Goal: Task Accomplishment & Management: Complete application form

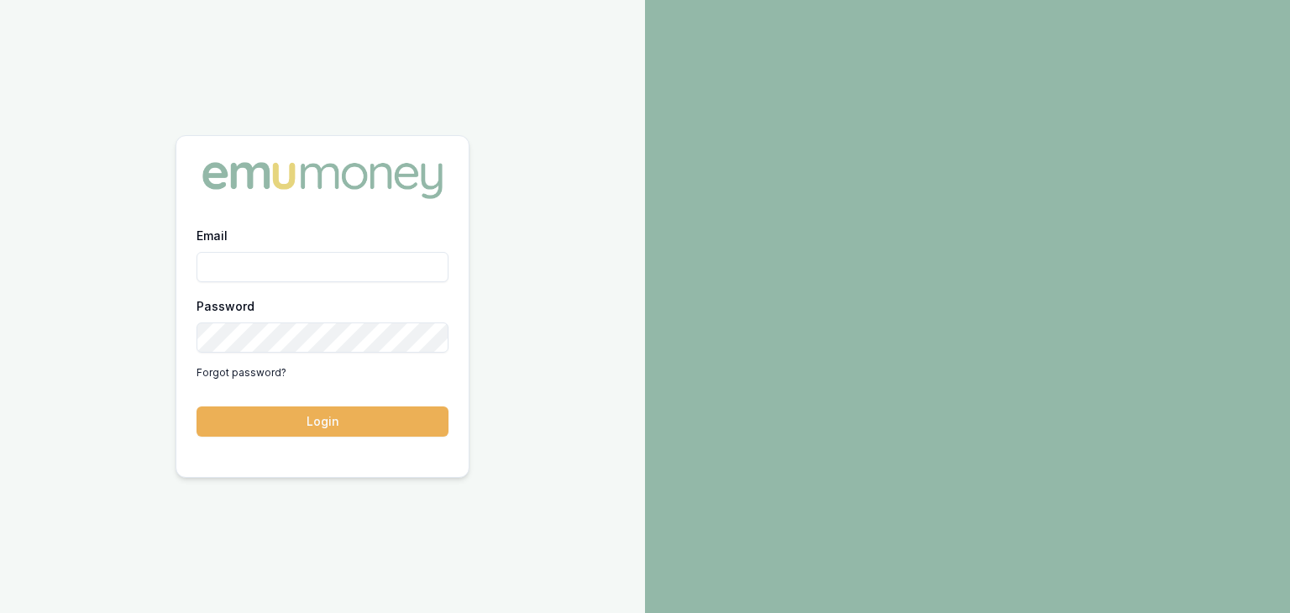
click at [366, 264] on input "Email" at bounding box center [322, 267] width 252 height 30
type input "[PERSON_NAME][EMAIL_ADDRESS][PERSON_NAME][DOMAIN_NAME]"
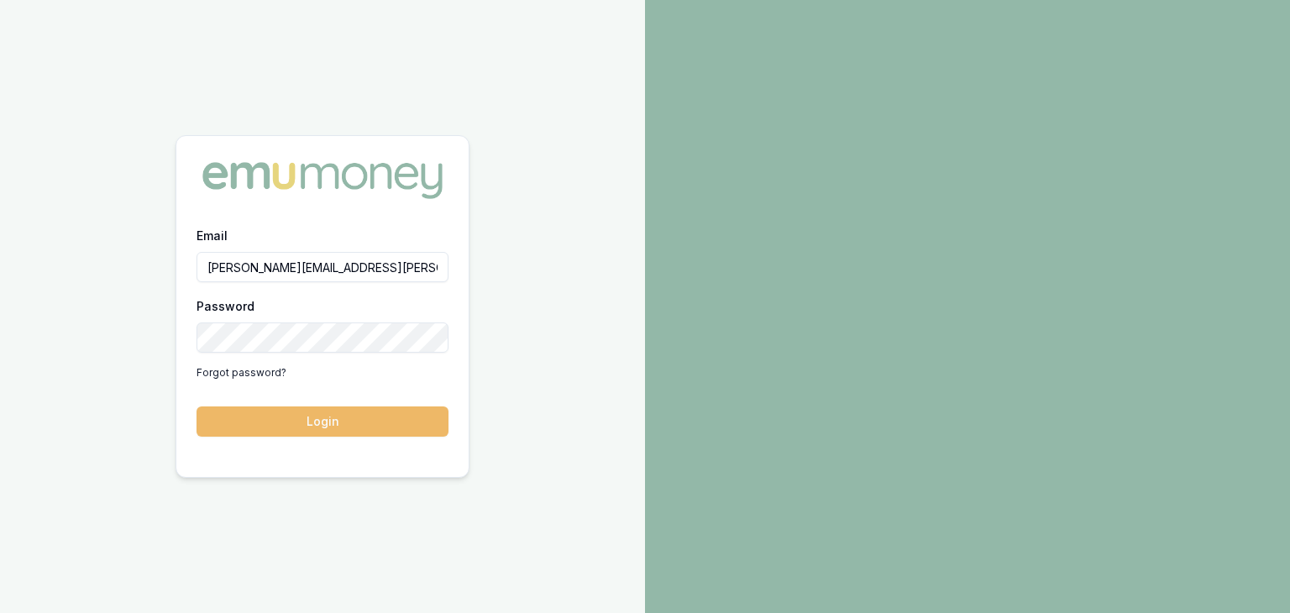
click at [330, 421] on button "Login" at bounding box center [322, 421] width 252 height 30
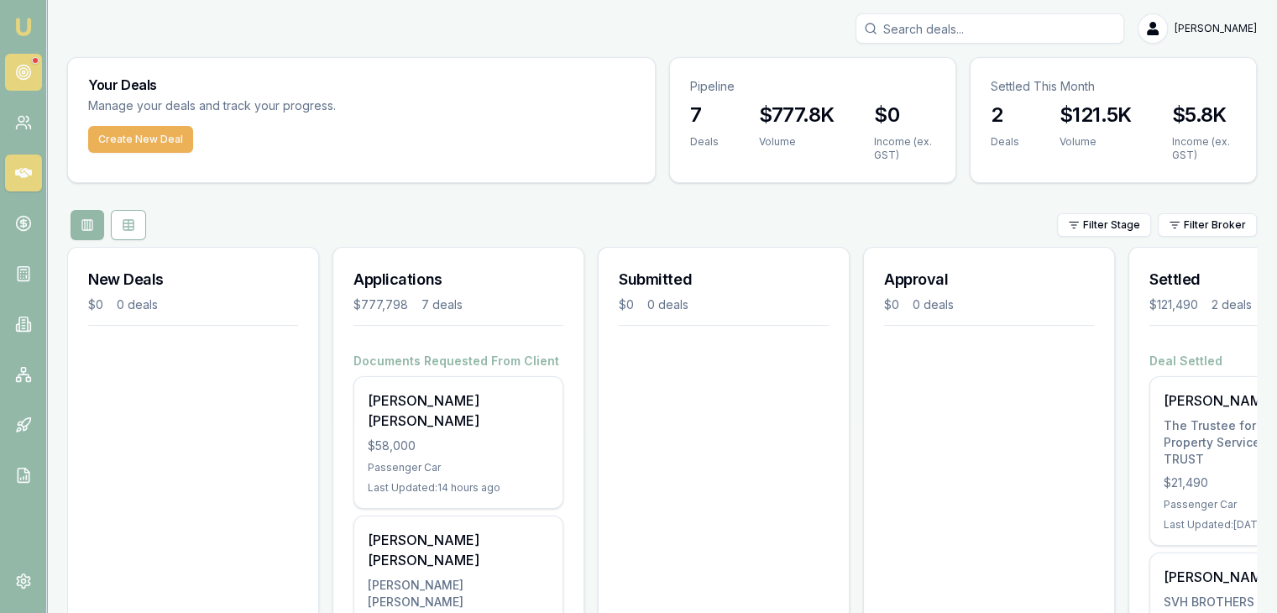
click at [34, 76] on link at bounding box center [23, 72] width 37 height 37
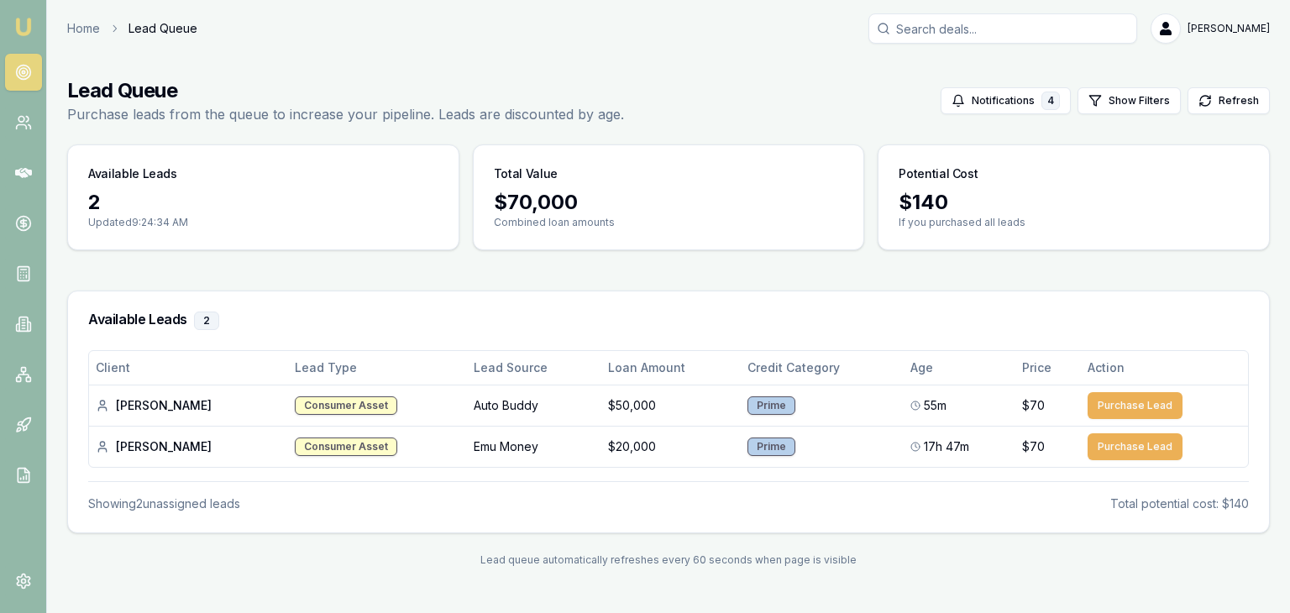
click at [23, 25] on img at bounding box center [23, 27] width 20 height 20
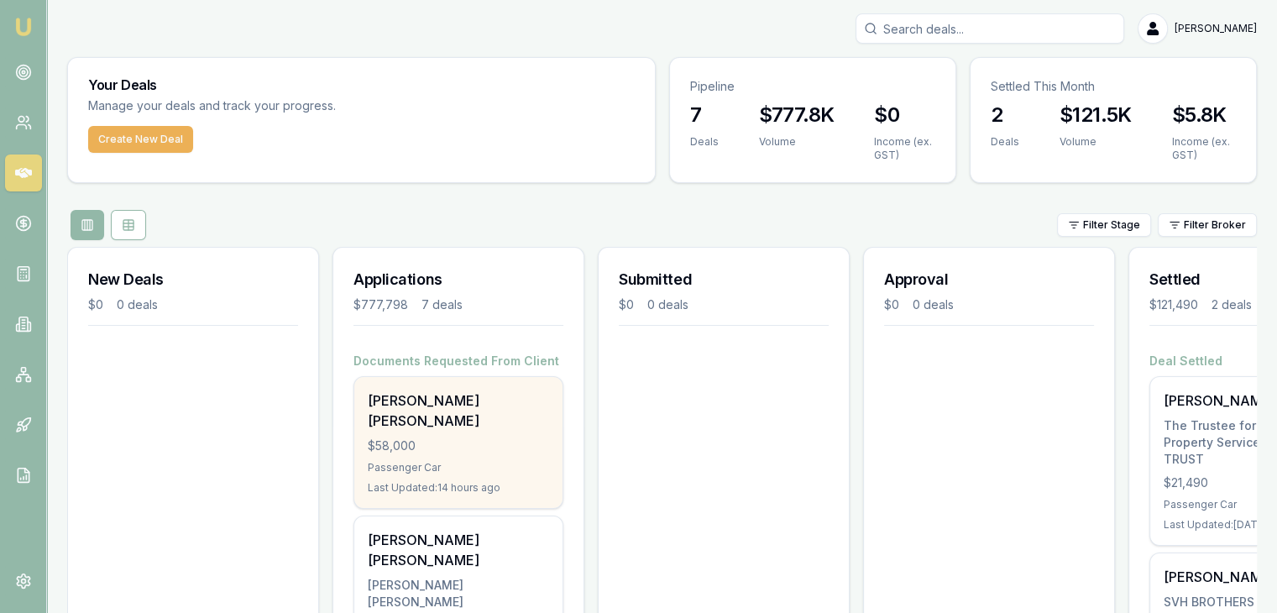
click at [408, 437] on div "$58,000" at bounding box center [458, 445] width 181 height 17
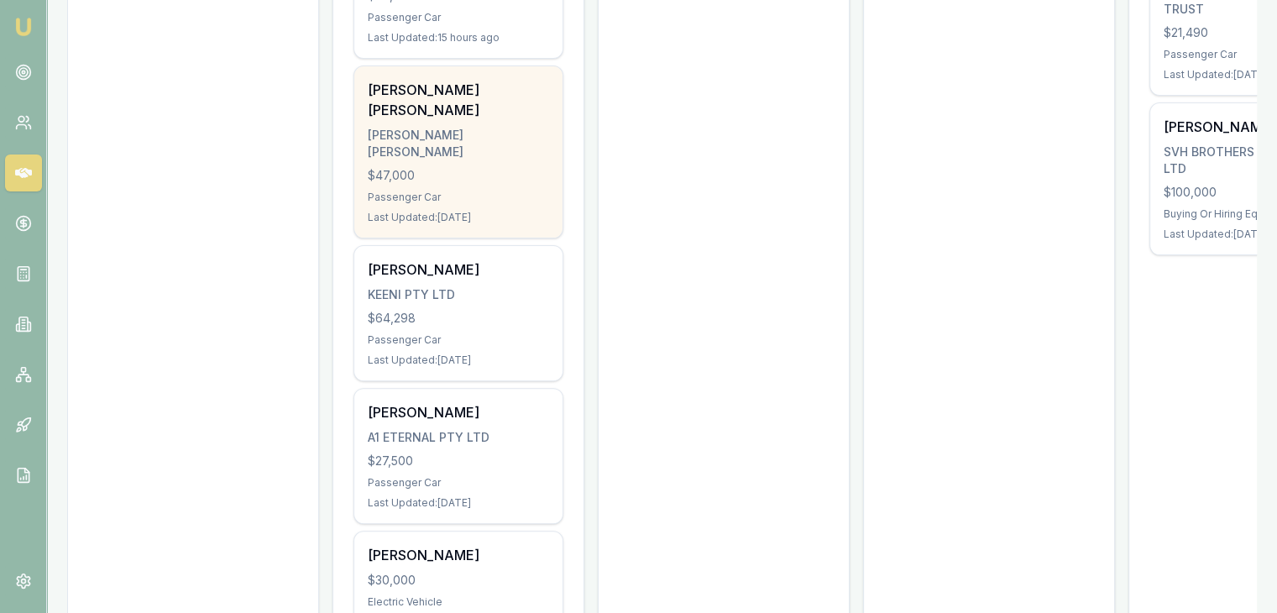
scroll to position [523, 0]
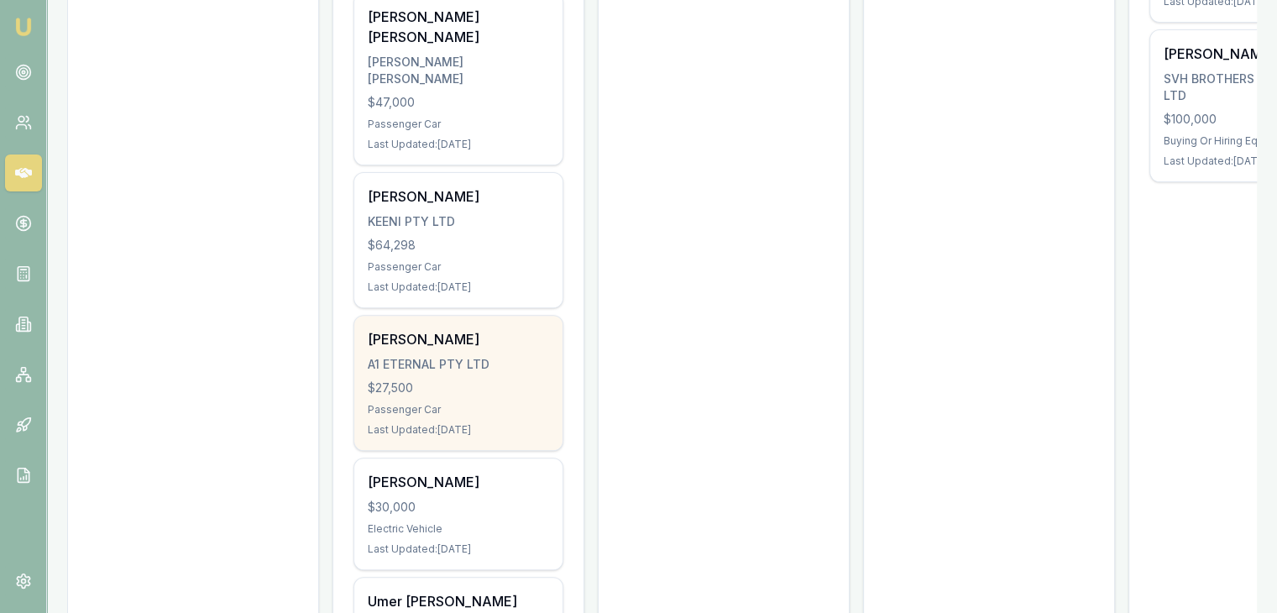
click at [457, 356] on div "A1 ETERNAL PTY LTD" at bounding box center [458, 364] width 181 height 17
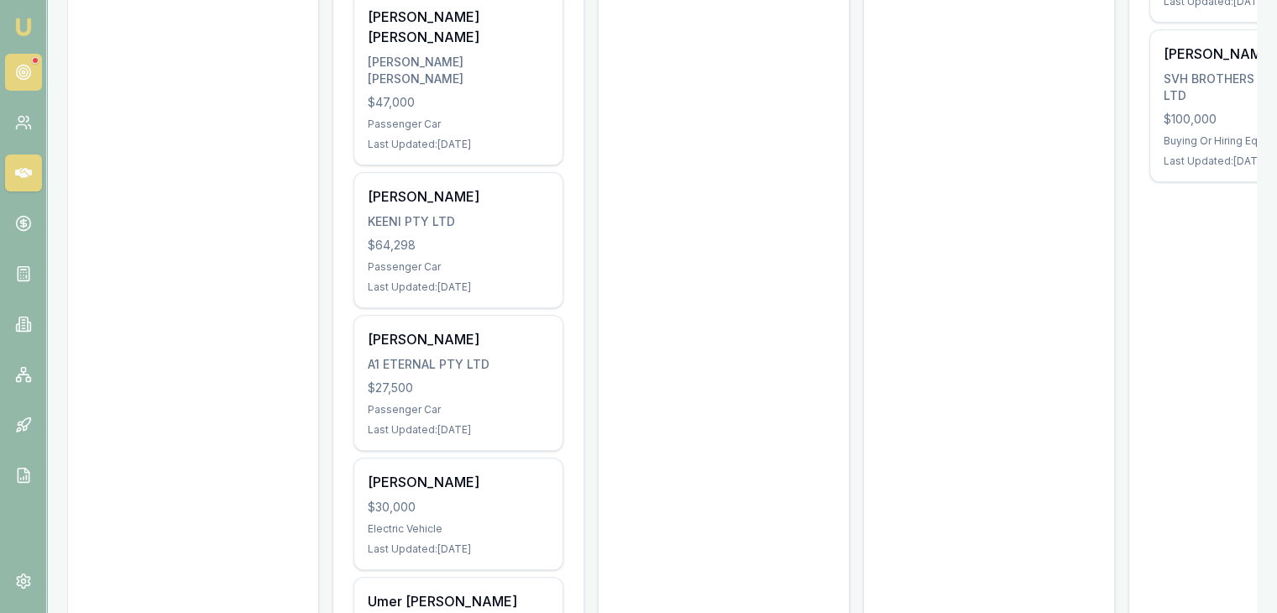
click at [20, 81] on link at bounding box center [23, 72] width 37 height 37
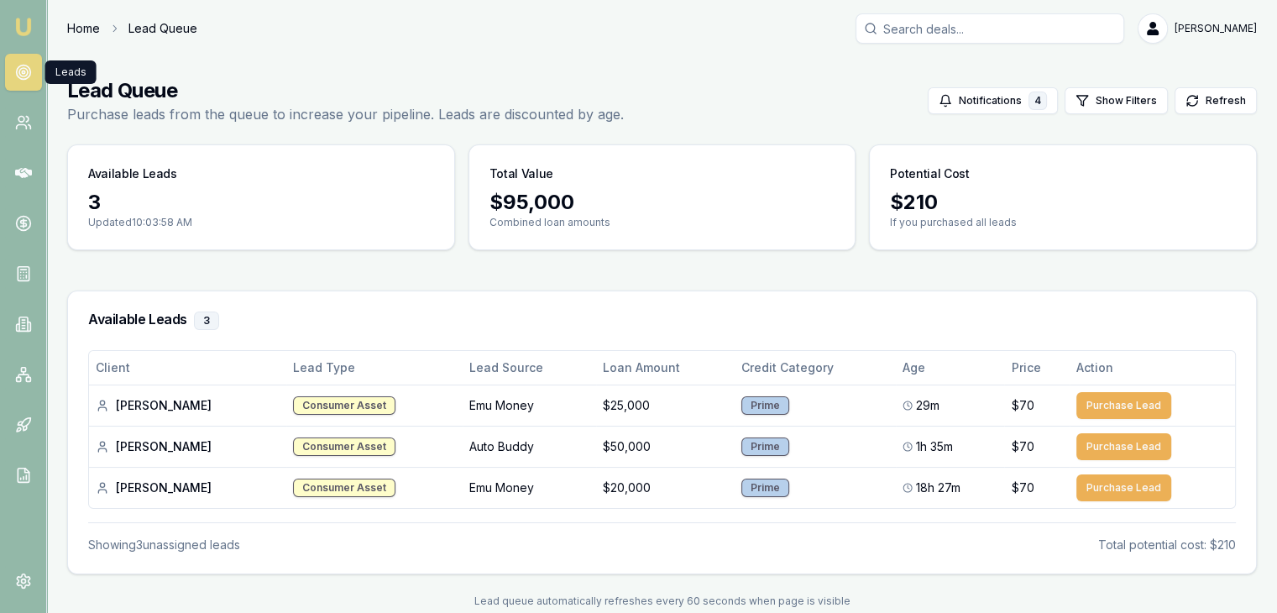
click at [86, 34] on link "Home" at bounding box center [83, 28] width 33 height 17
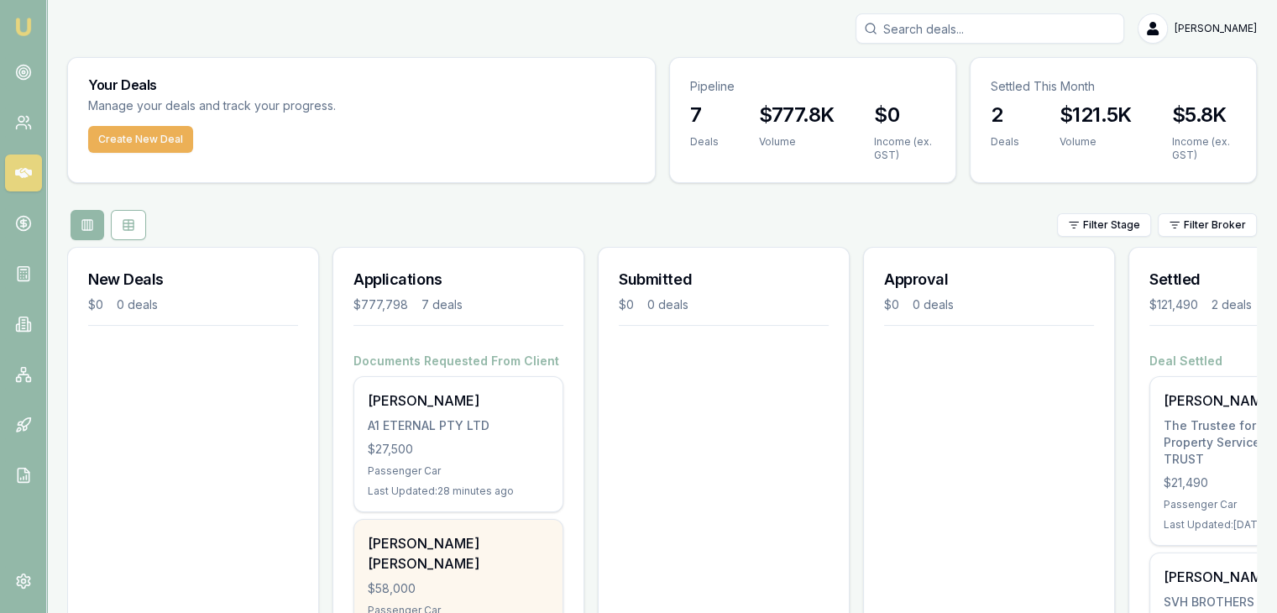
click at [440, 545] on div "Krina Umesh Patel" at bounding box center [458, 553] width 181 height 40
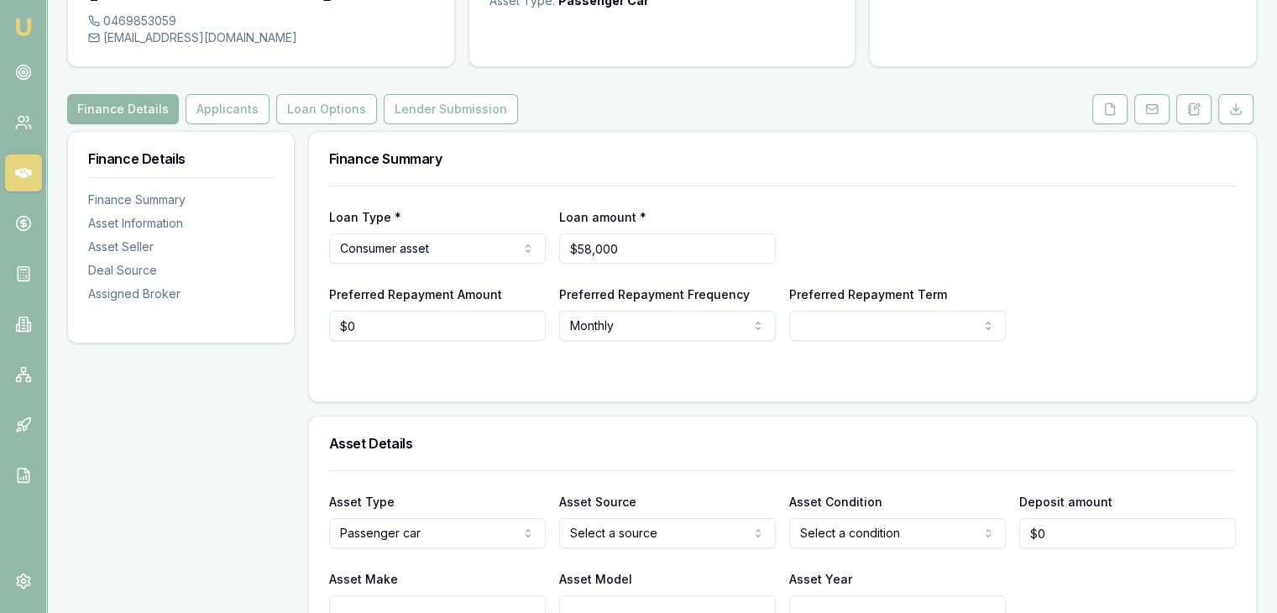
scroll to position [160, 0]
click at [1106, 105] on icon at bounding box center [1110, 110] width 9 height 11
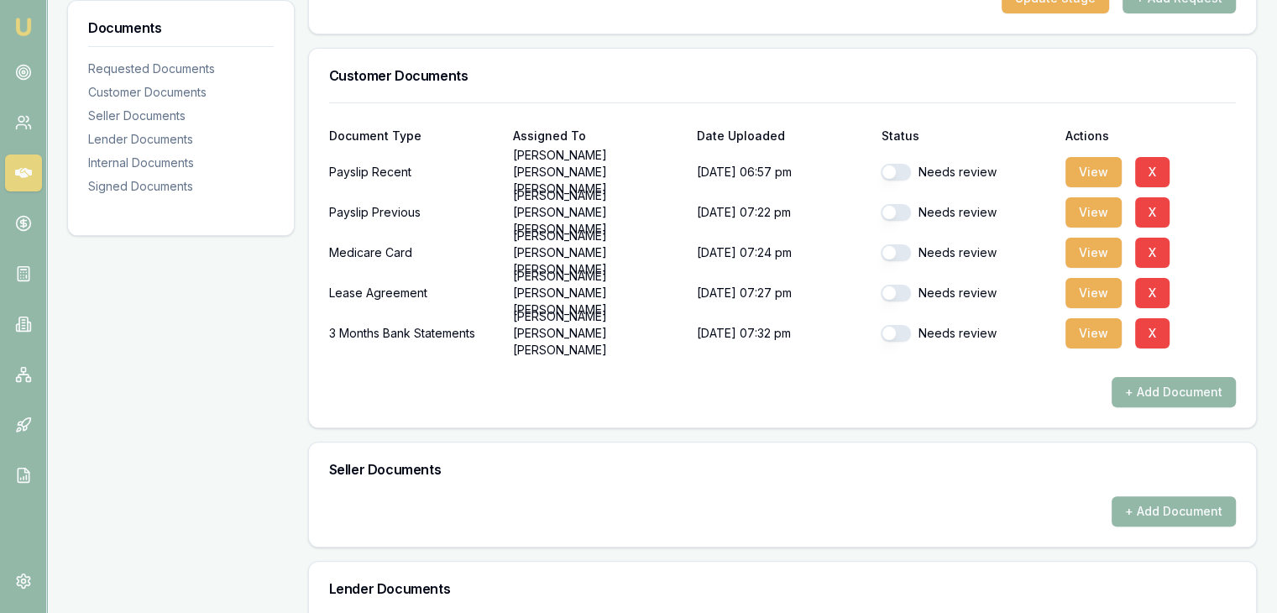
scroll to position [353, 0]
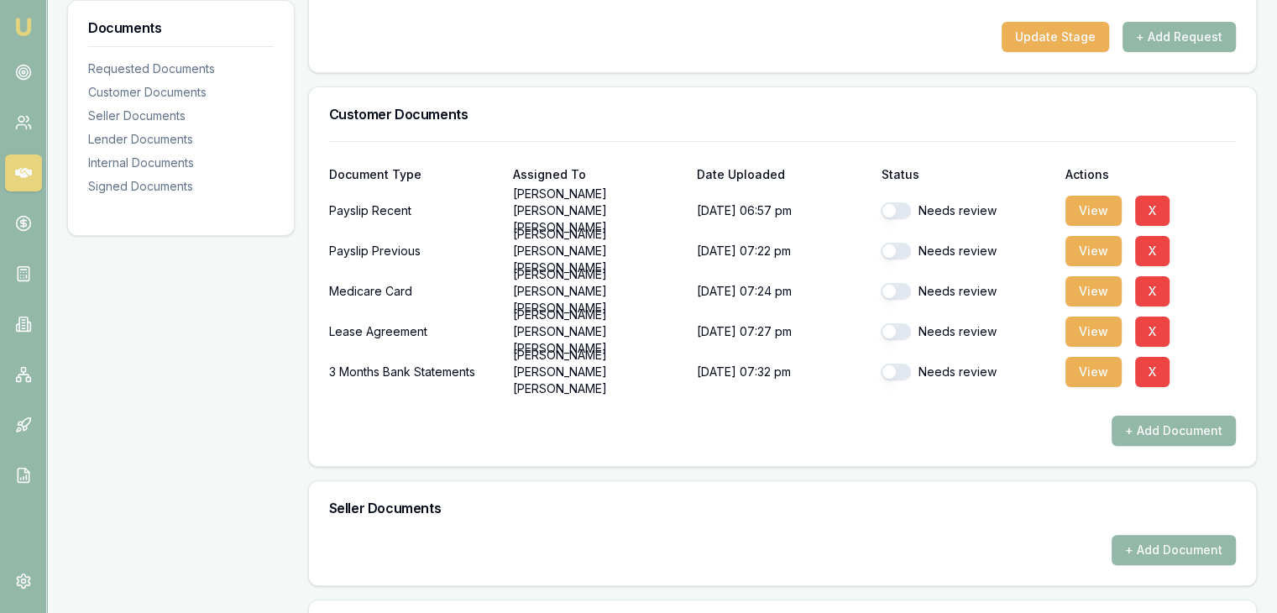
click at [897, 202] on button "button" at bounding box center [896, 210] width 30 height 17
checkbox input "true"
click at [1085, 196] on button "View" at bounding box center [1093, 211] width 56 height 30
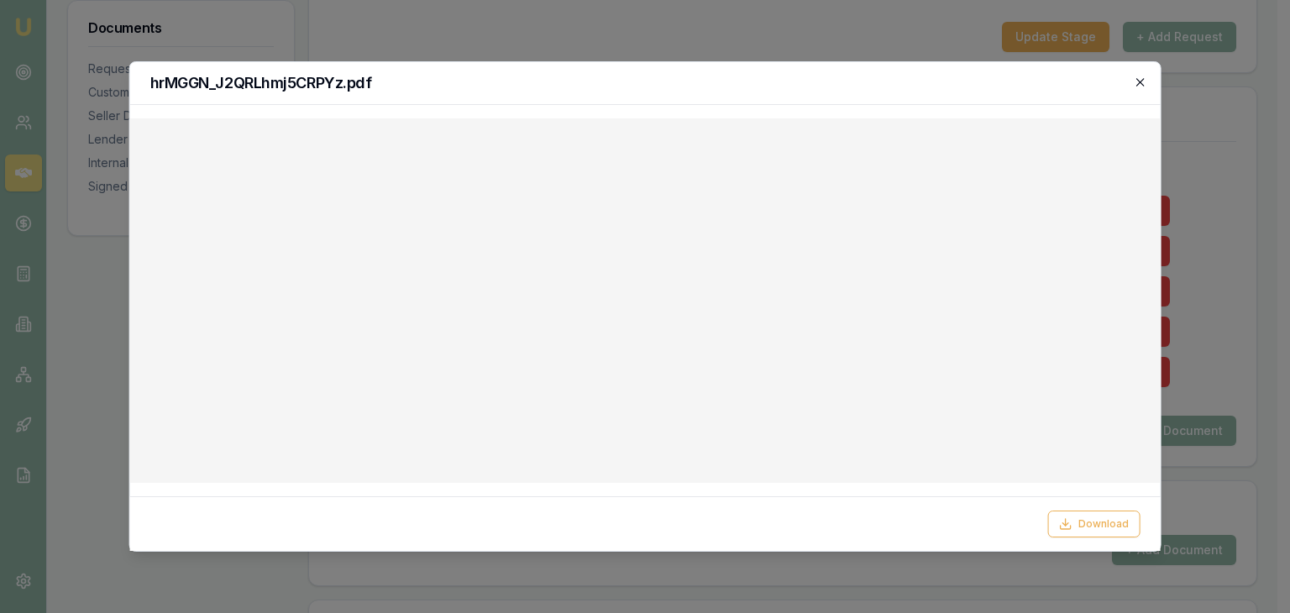
click at [1142, 78] on icon "button" at bounding box center [1140, 82] width 8 height 8
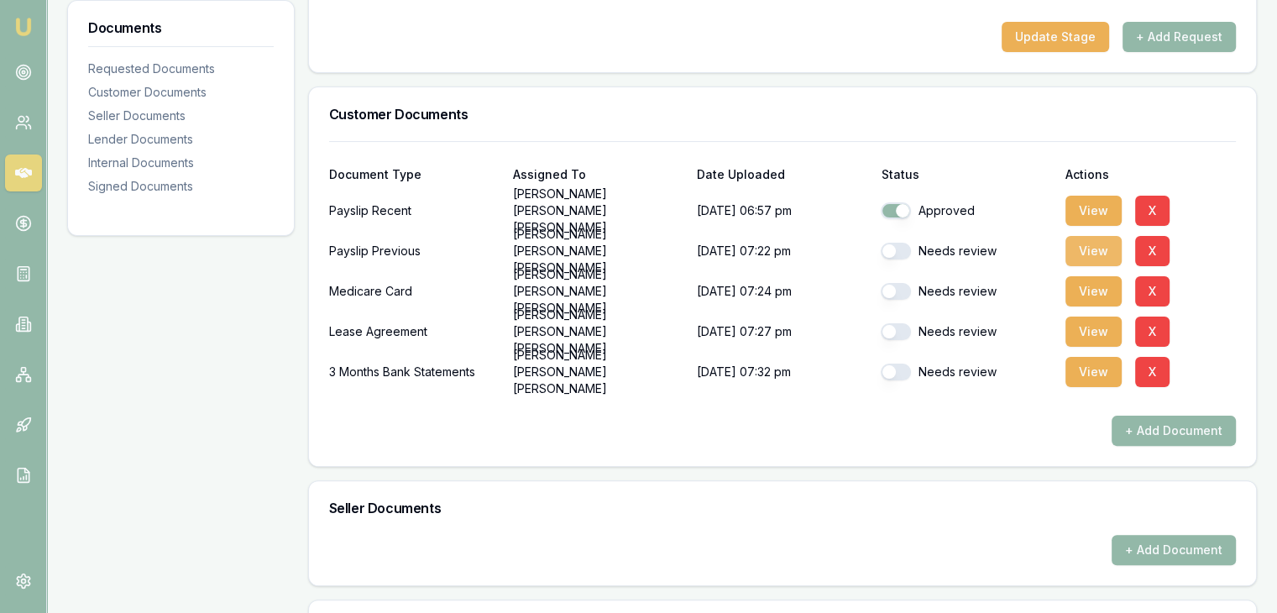
click at [1091, 236] on button "View" at bounding box center [1093, 251] width 56 height 30
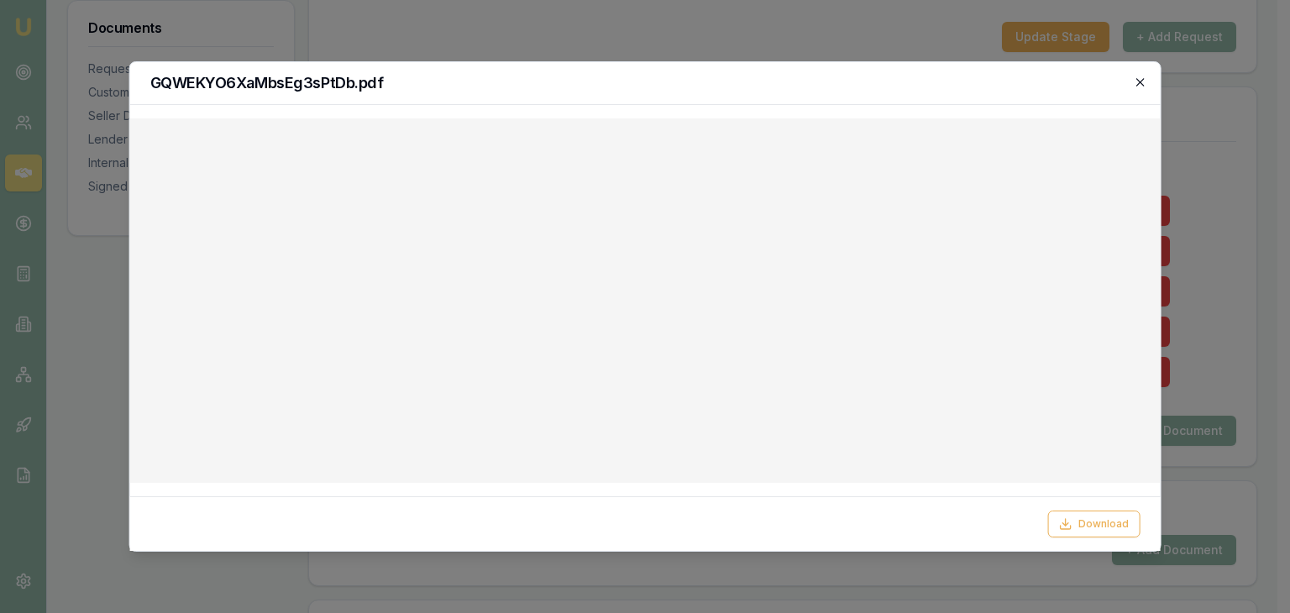
click at [1141, 82] on icon "button" at bounding box center [1140, 82] width 8 height 8
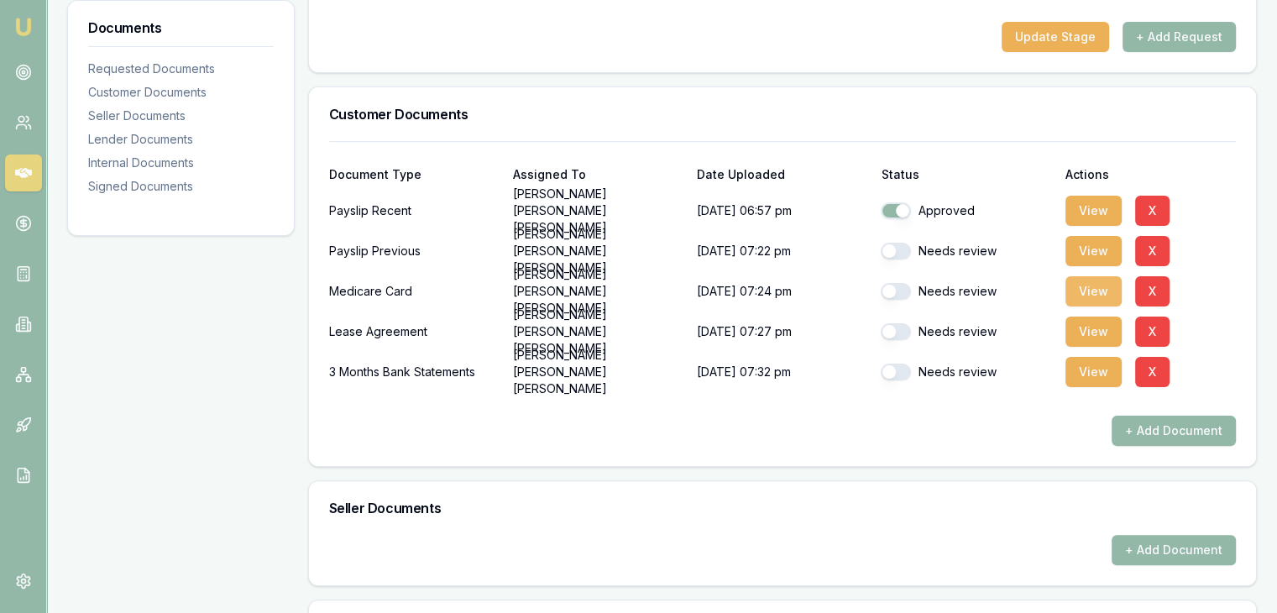
click at [1085, 276] on button "View" at bounding box center [1093, 291] width 56 height 30
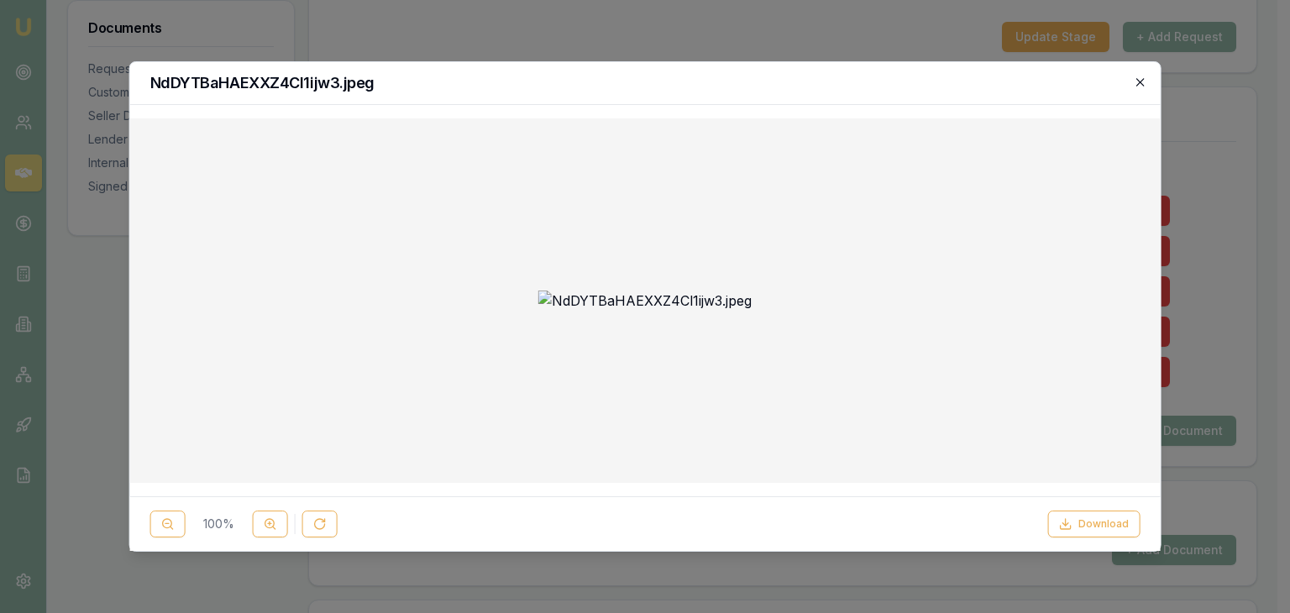
click at [1135, 83] on icon "button" at bounding box center [1139, 82] width 13 height 13
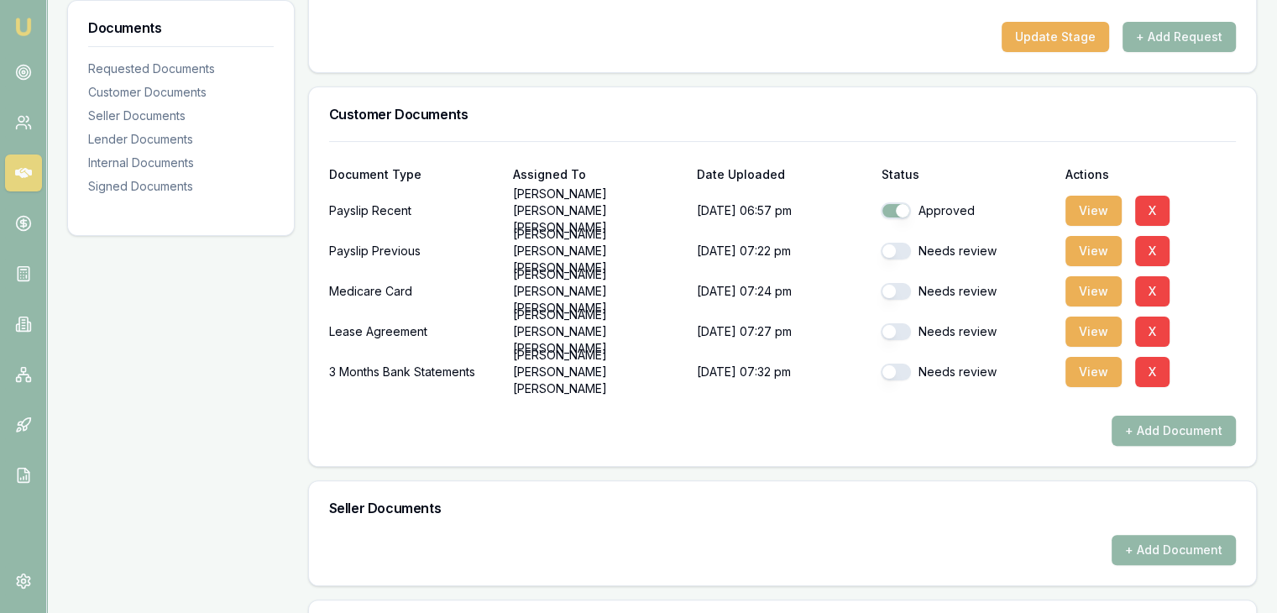
click at [894, 243] on button "button" at bounding box center [896, 251] width 30 height 17
checkbox input "true"
click at [897, 283] on button "button" at bounding box center [896, 291] width 30 height 17
checkbox input "true"
click at [891, 323] on button "button" at bounding box center [896, 331] width 30 height 17
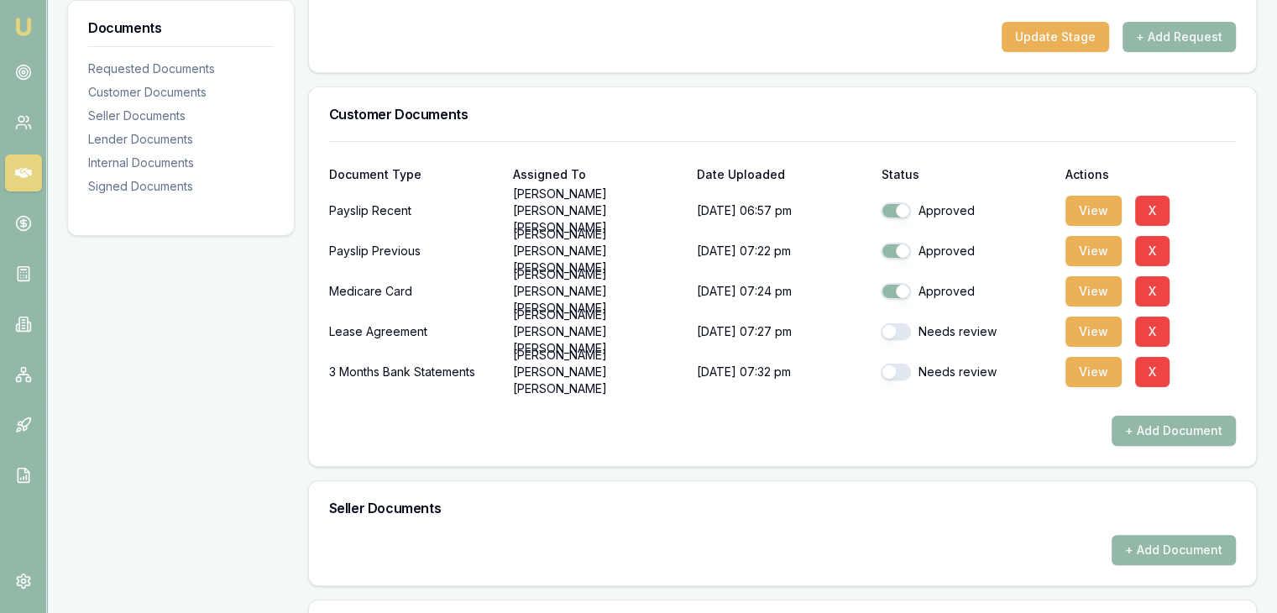
checkbox input "true"
checkbox input "false"
checkbox input "true"
click at [896, 283] on button "button" at bounding box center [896, 291] width 30 height 17
checkbox input "true"
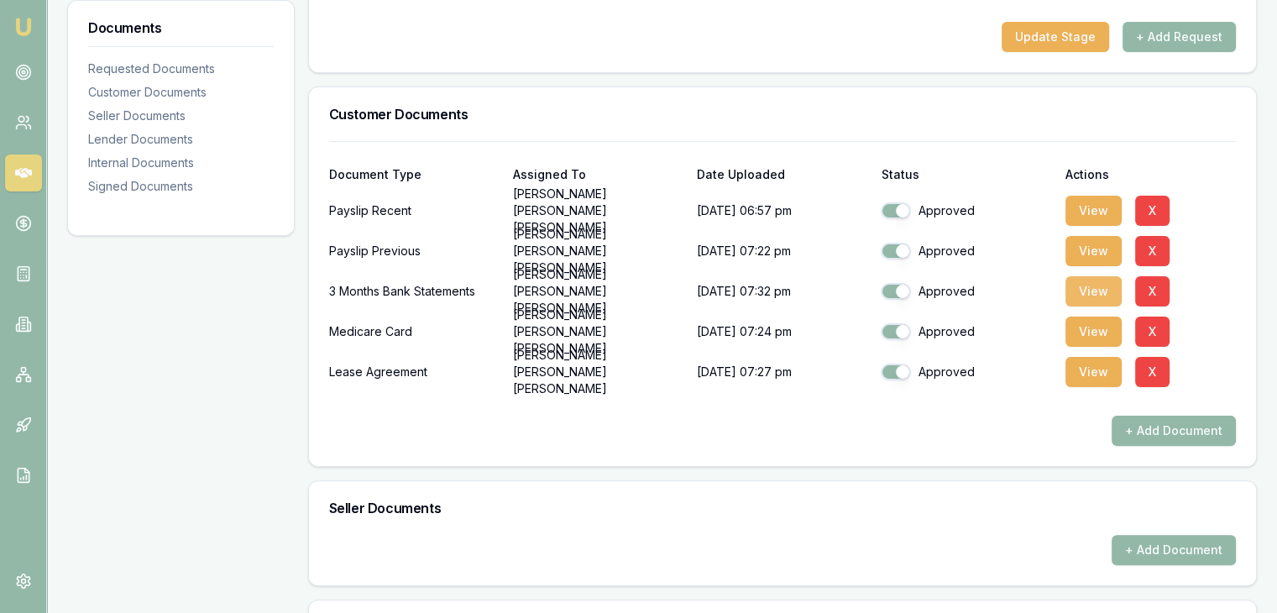
click at [1081, 276] on button "View" at bounding box center [1093, 291] width 56 height 30
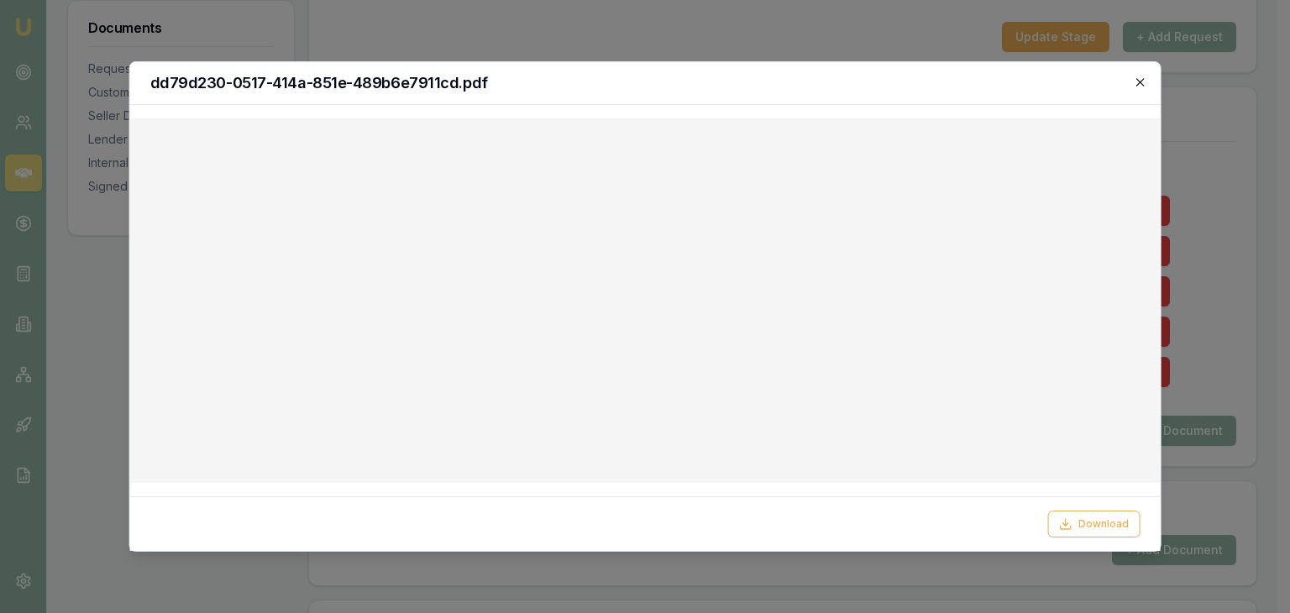
click at [1141, 82] on icon "button" at bounding box center [1140, 82] width 8 height 8
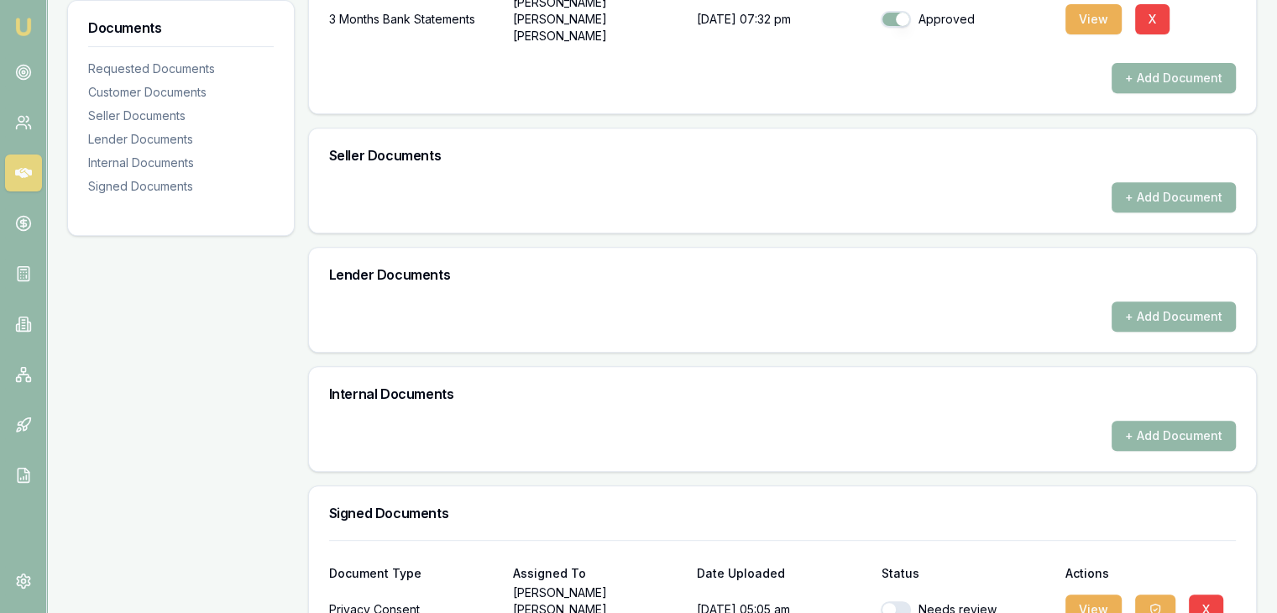
scroll to position [803, 0]
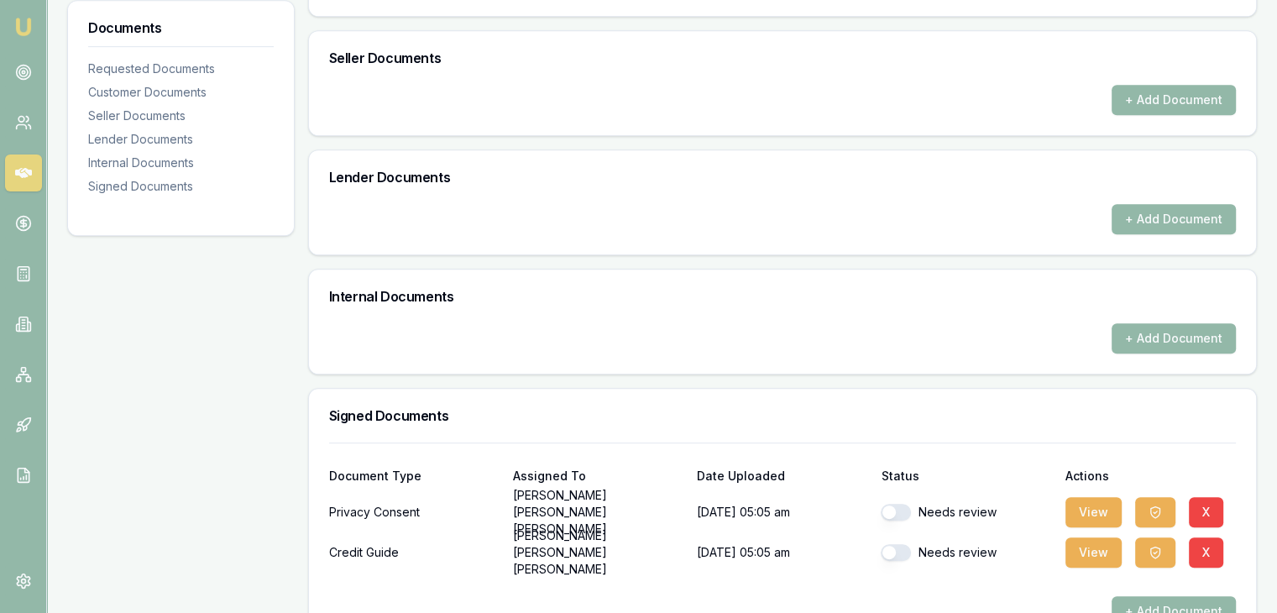
click at [899, 504] on button "button" at bounding box center [896, 512] width 30 height 17
checkbox input "true"
click at [894, 544] on button "button" at bounding box center [896, 552] width 30 height 17
checkbox input "true"
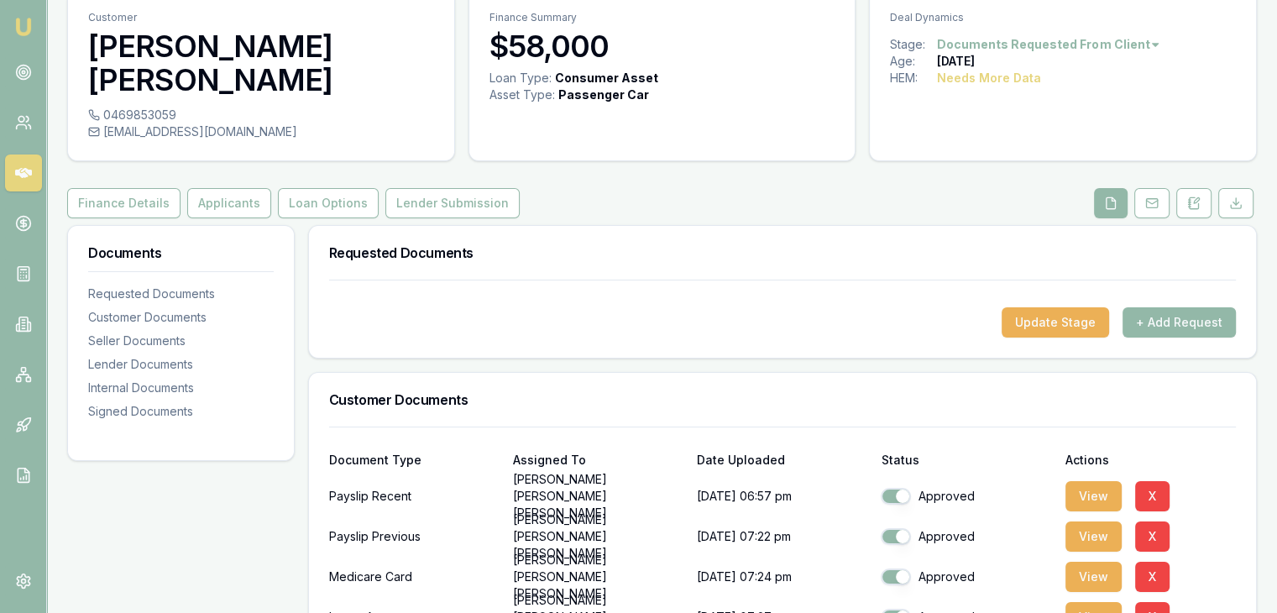
scroll to position [0, 0]
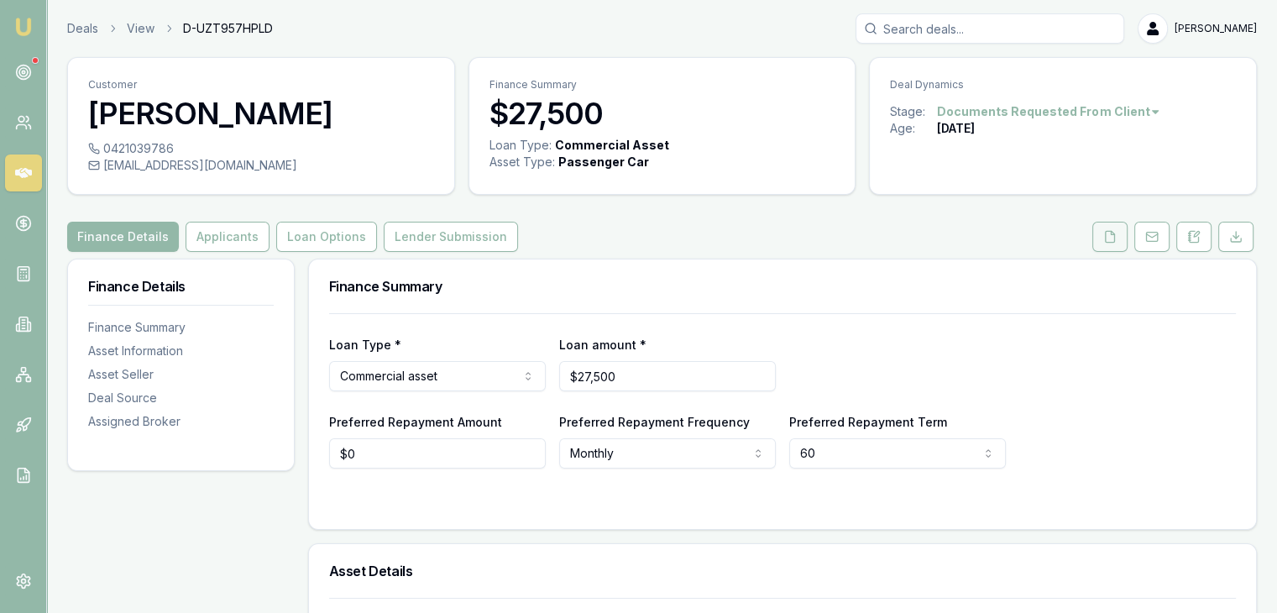
click at [1102, 236] on button at bounding box center [1109, 237] width 35 height 30
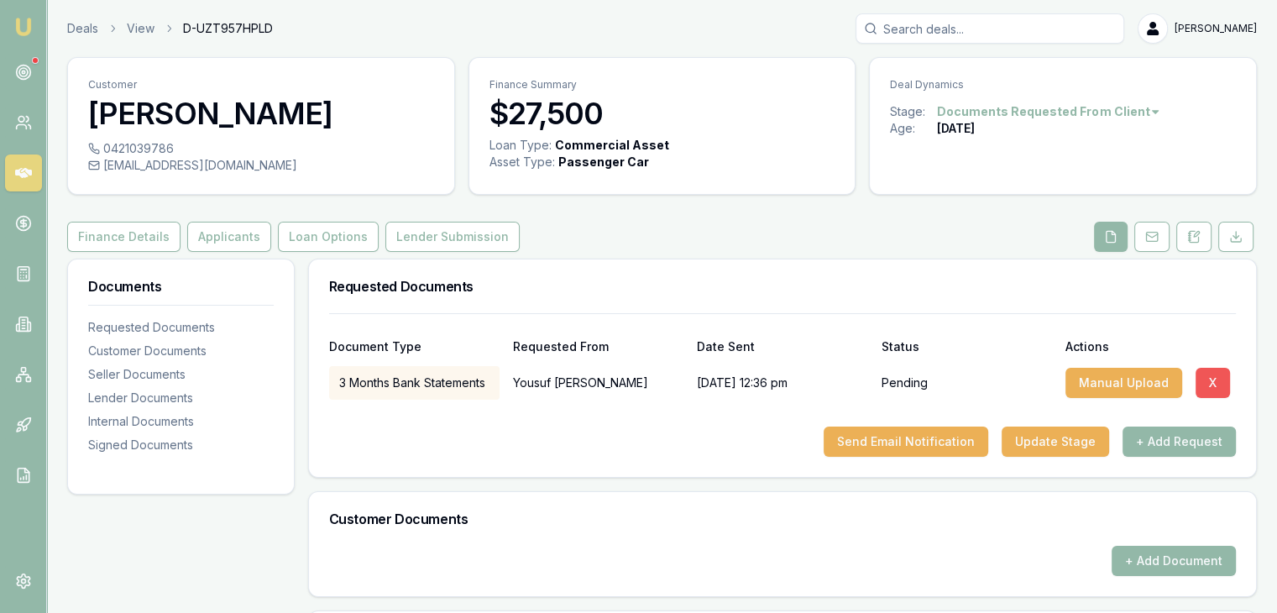
click at [1208, 385] on button "X" at bounding box center [1212, 383] width 34 height 30
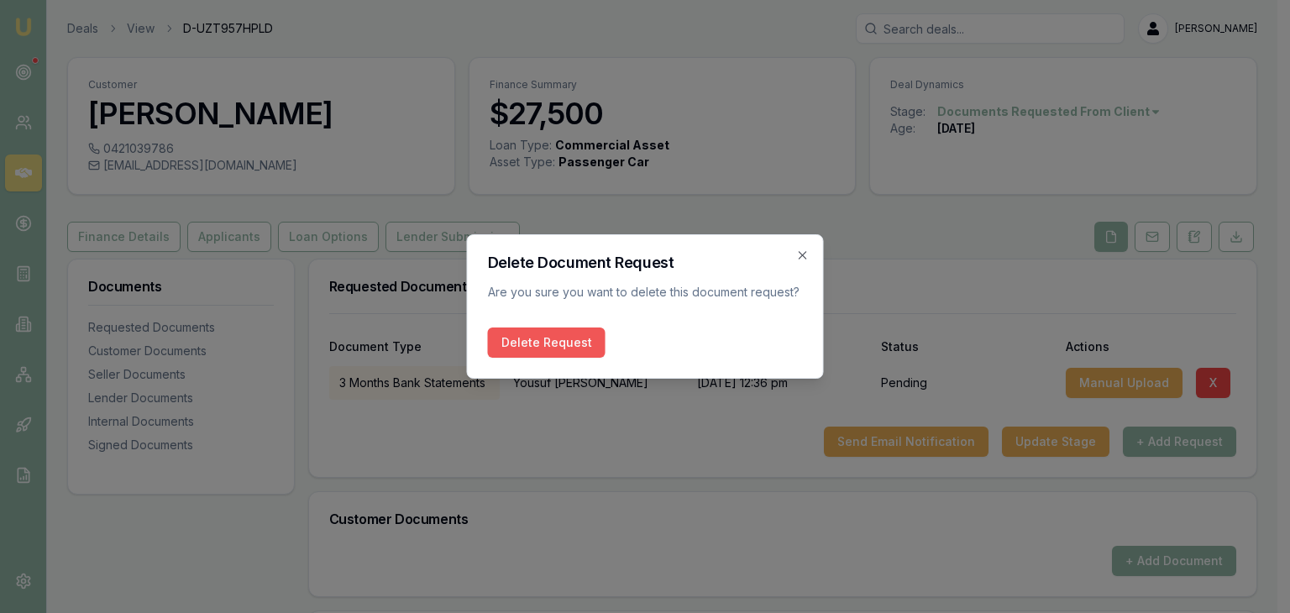
click at [542, 348] on button "Delete Request" at bounding box center [547, 342] width 118 height 30
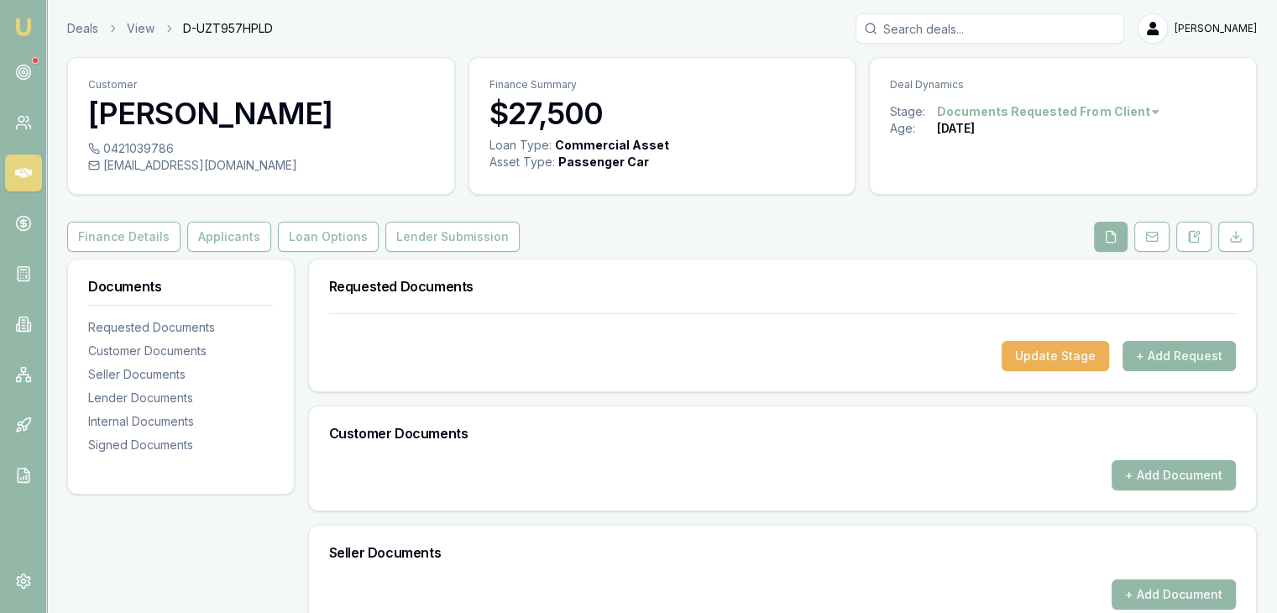
click at [1165, 353] on button "+ Add Request" at bounding box center [1178, 356] width 113 height 30
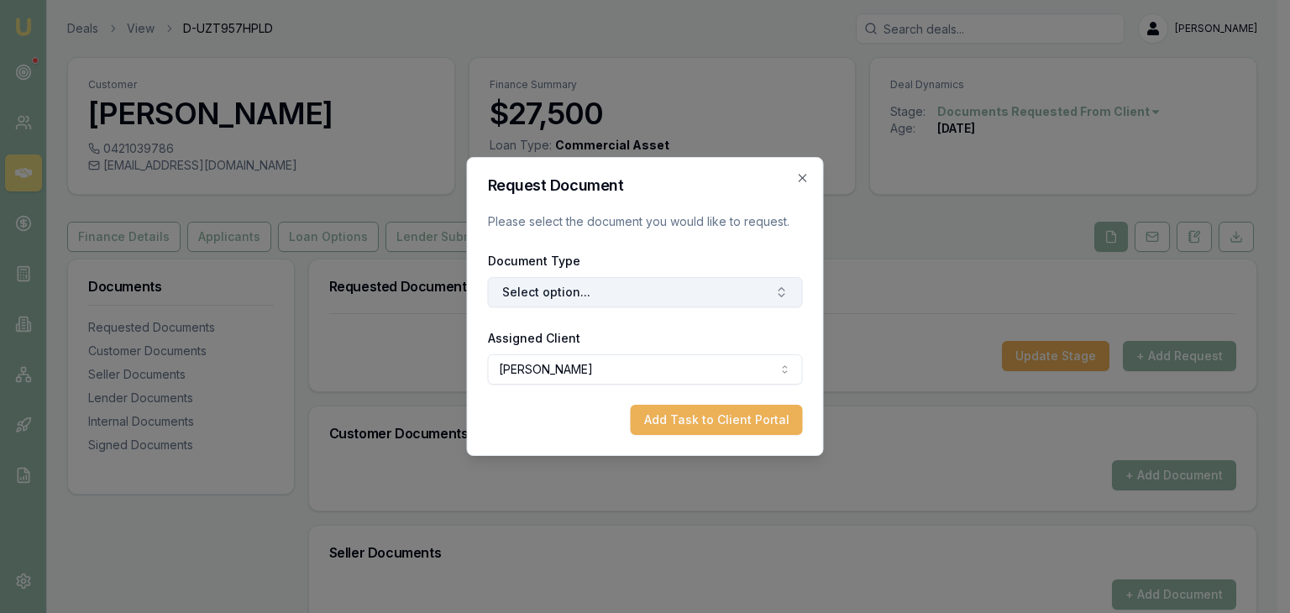
click at [513, 285] on button "Select option..." at bounding box center [645, 292] width 315 height 30
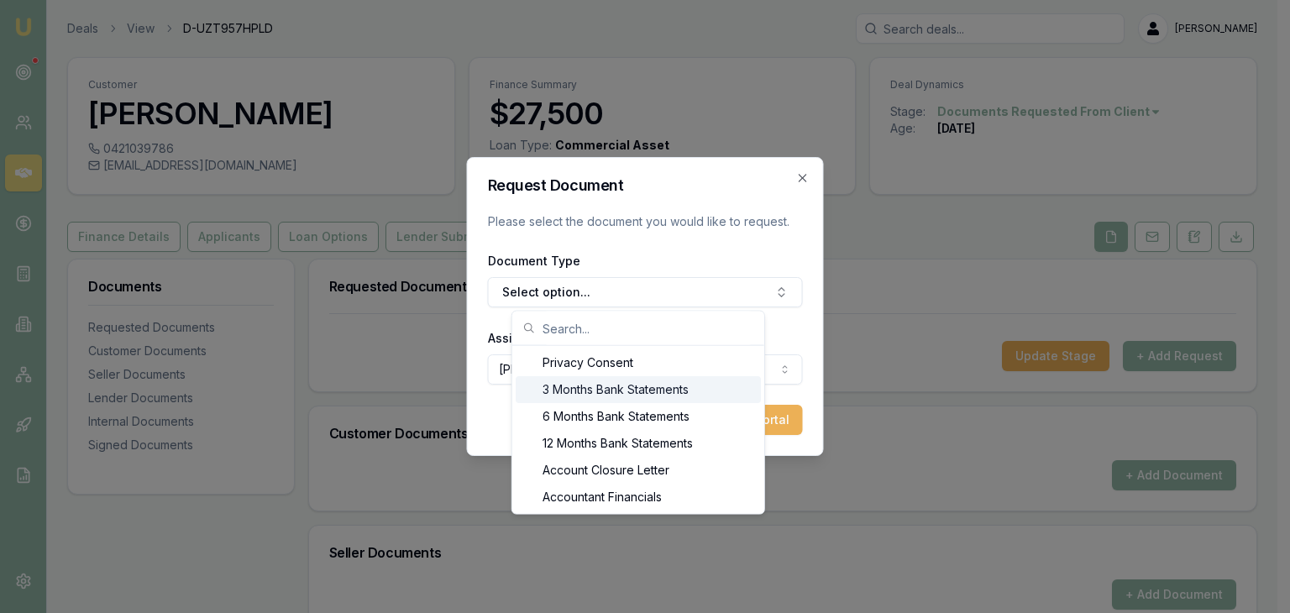
click at [553, 390] on div "3 Months Bank Statements" at bounding box center [637, 389] width 245 height 27
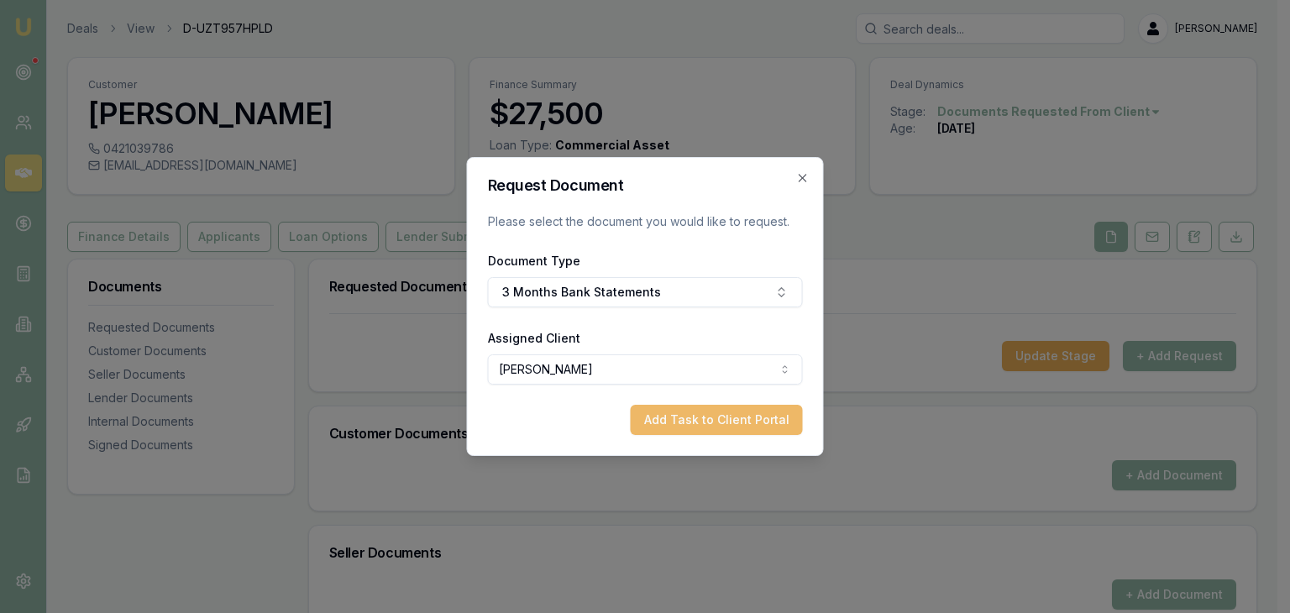
click at [704, 416] on button "Add Task to Client Portal" at bounding box center [716, 420] width 172 height 30
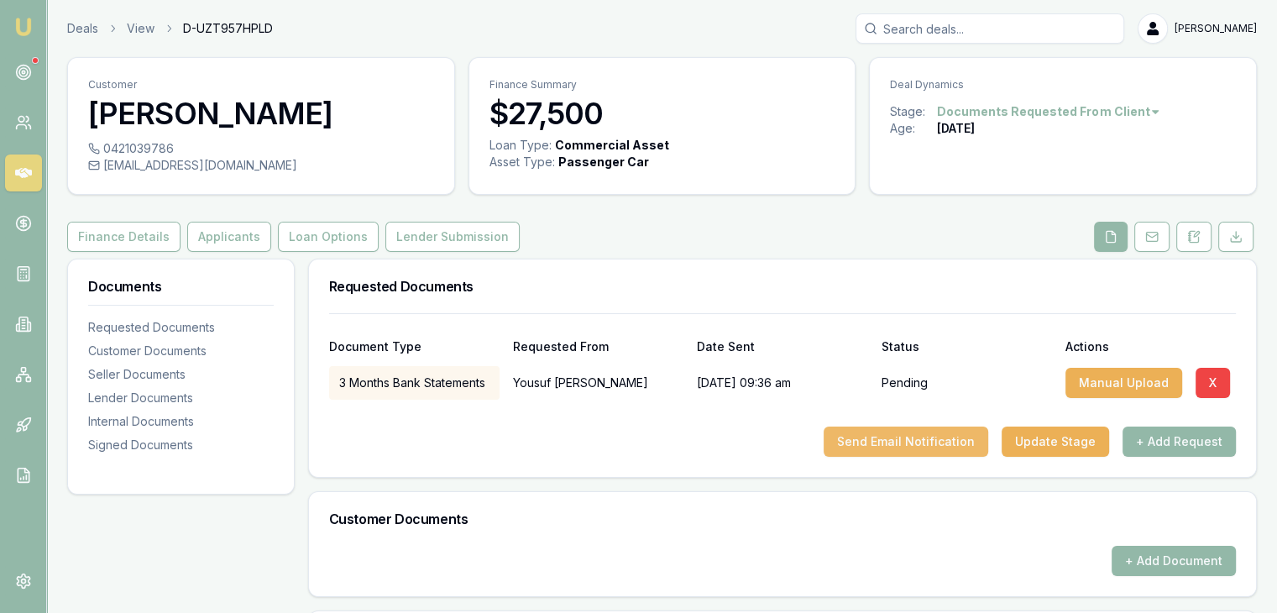
click at [877, 447] on button "Send Email Notification" at bounding box center [906, 441] width 165 height 30
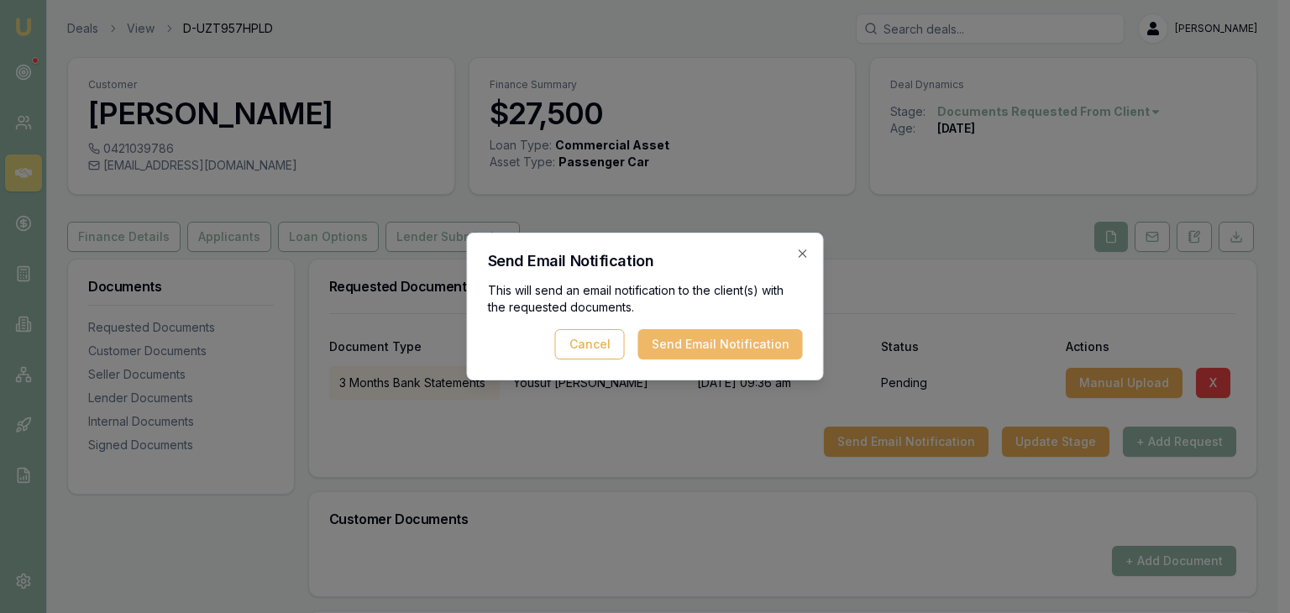
click at [740, 343] on button "Send Email Notification" at bounding box center [720, 344] width 165 height 30
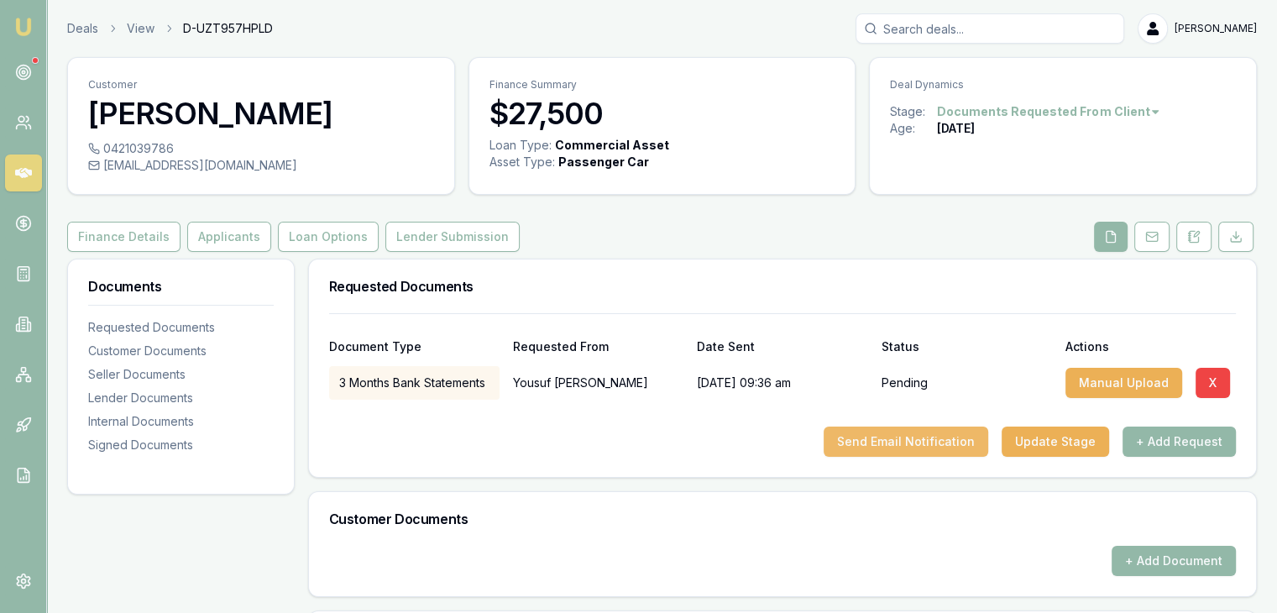
click at [897, 442] on button "Send Email Notification" at bounding box center [906, 441] width 165 height 30
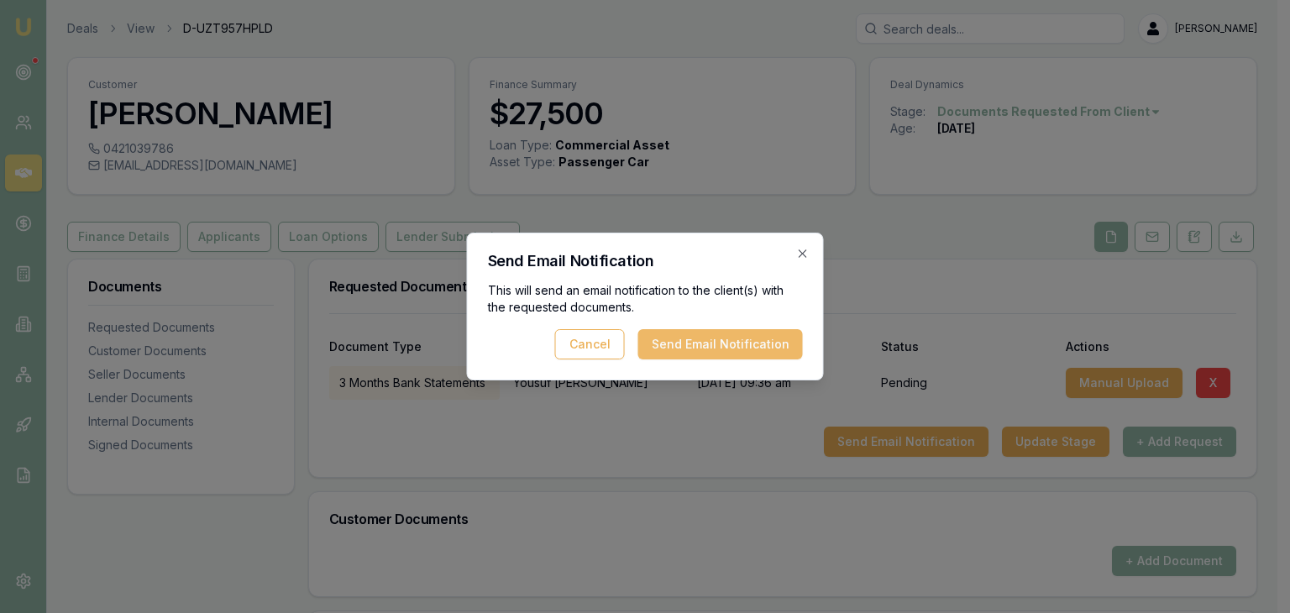
click at [738, 347] on button "Send Email Notification" at bounding box center [720, 344] width 165 height 30
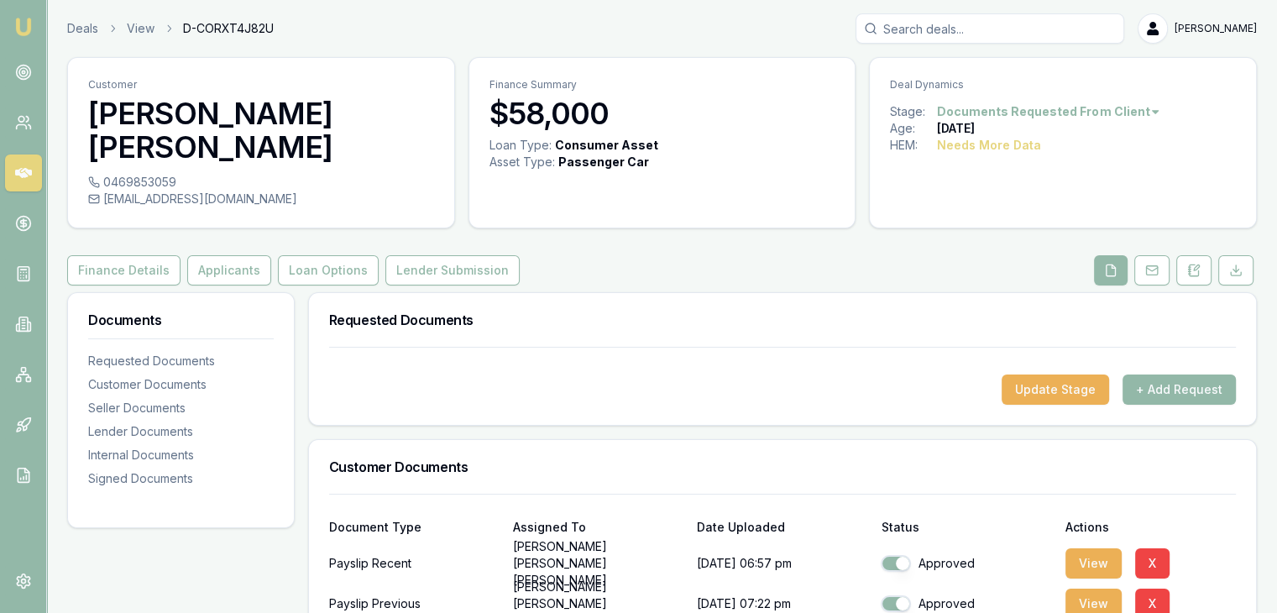
click at [30, 28] on img at bounding box center [23, 27] width 20 height 20
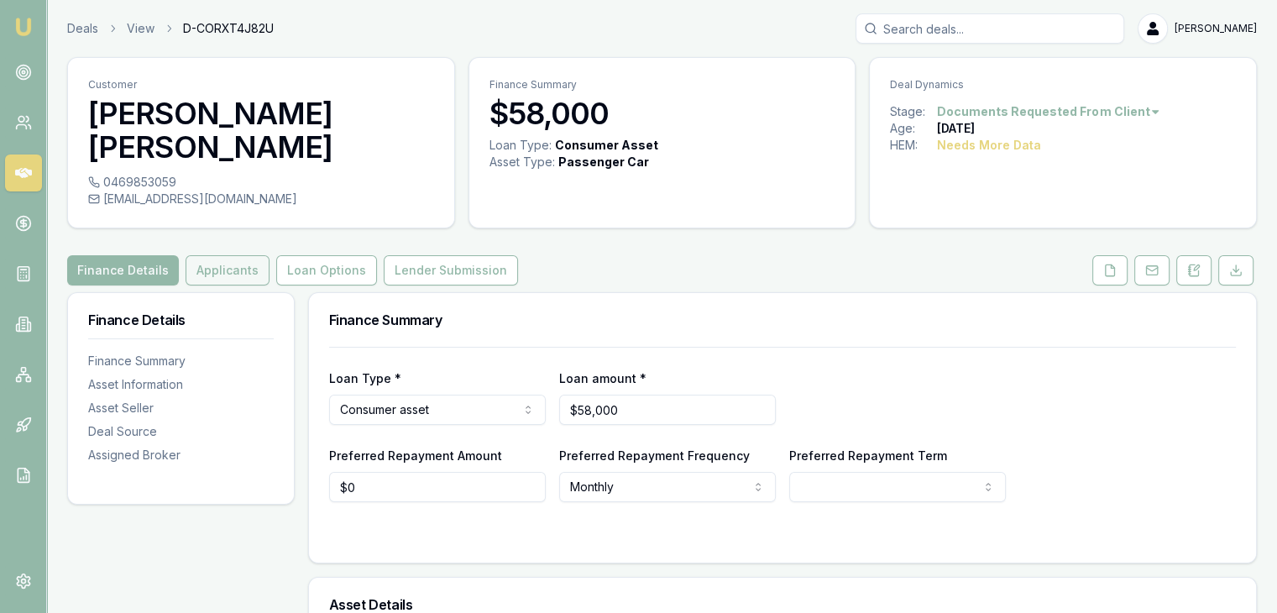
click at [225, 255] on button "Applicants" at bounding box center [228, 270] width 84 height 30
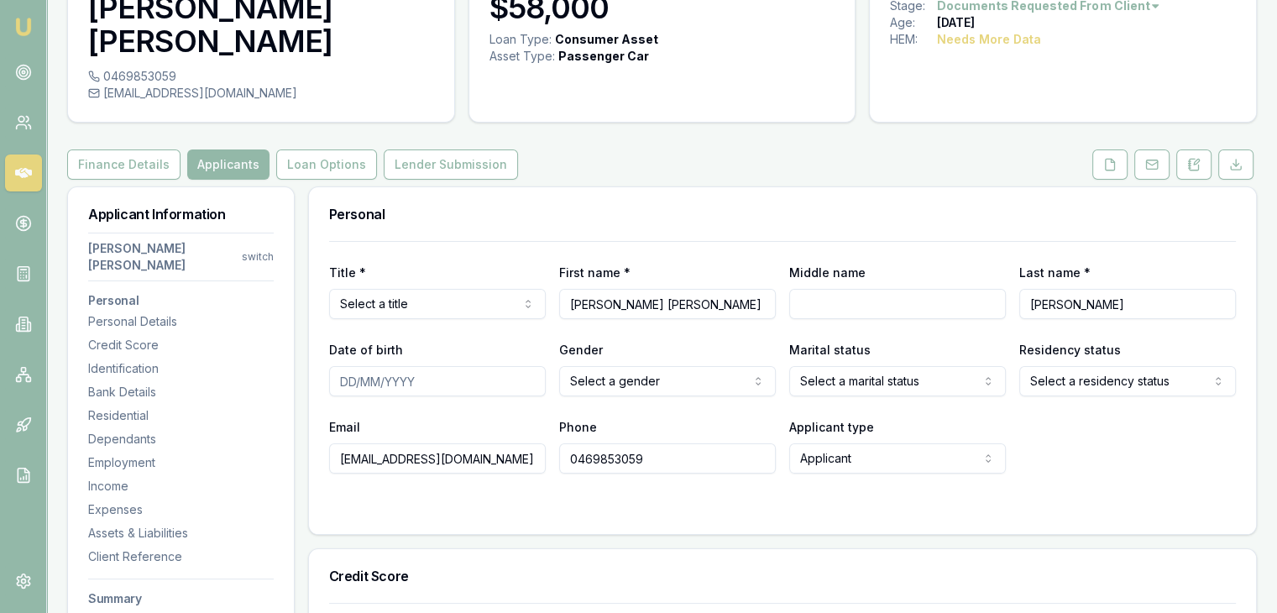
scroll to position [168, 0]
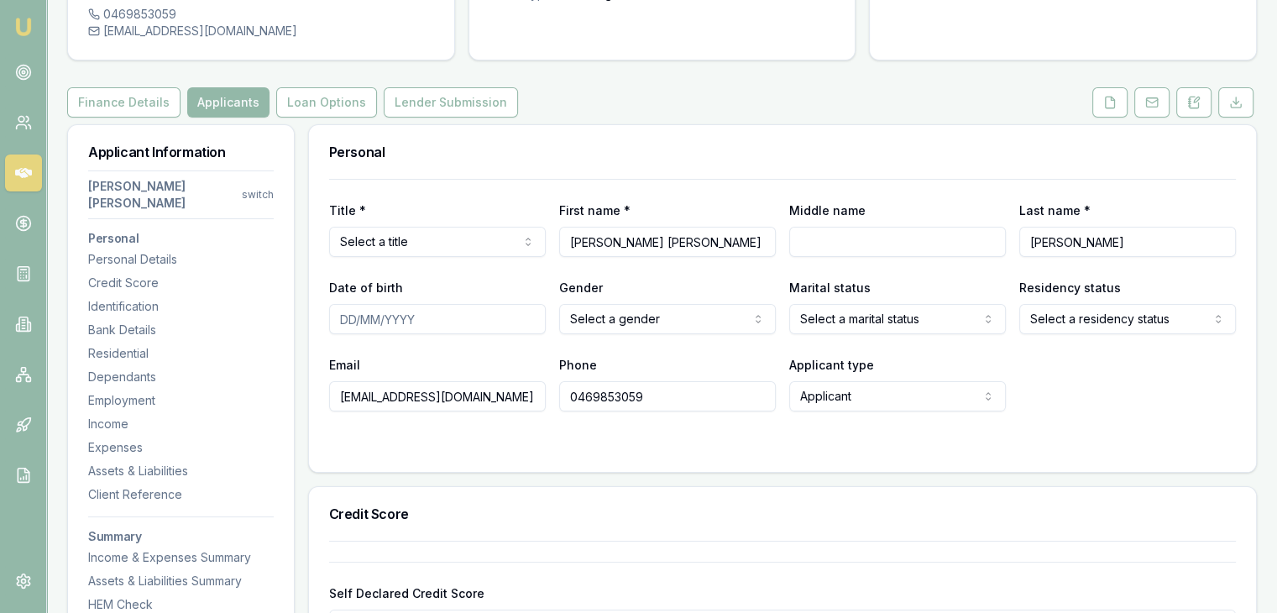
drag, startPoint x: 332, startPoint y: 364, endPoint x: 513, endPoint y: 378, distance: 181.1
click at [510, 381] on input "krinaumeshpatel@gmail.com" at bounding box center [437, 396] width 217 height 30
drag, startPoint x: 568, startPoint y: 358, endPoint x: 659, endPoint y: 369, distance: 92.2
click at [659, 381] on input "0469853059" at bounding box center [667, 396] width 217 height 30
click at [499, 421] on div "Title * Select a title Mr Mrs Miss Ms Dr Prof First name * Krina Umesh Middle n…" at bounding box center [782, 325] width 947 height 293
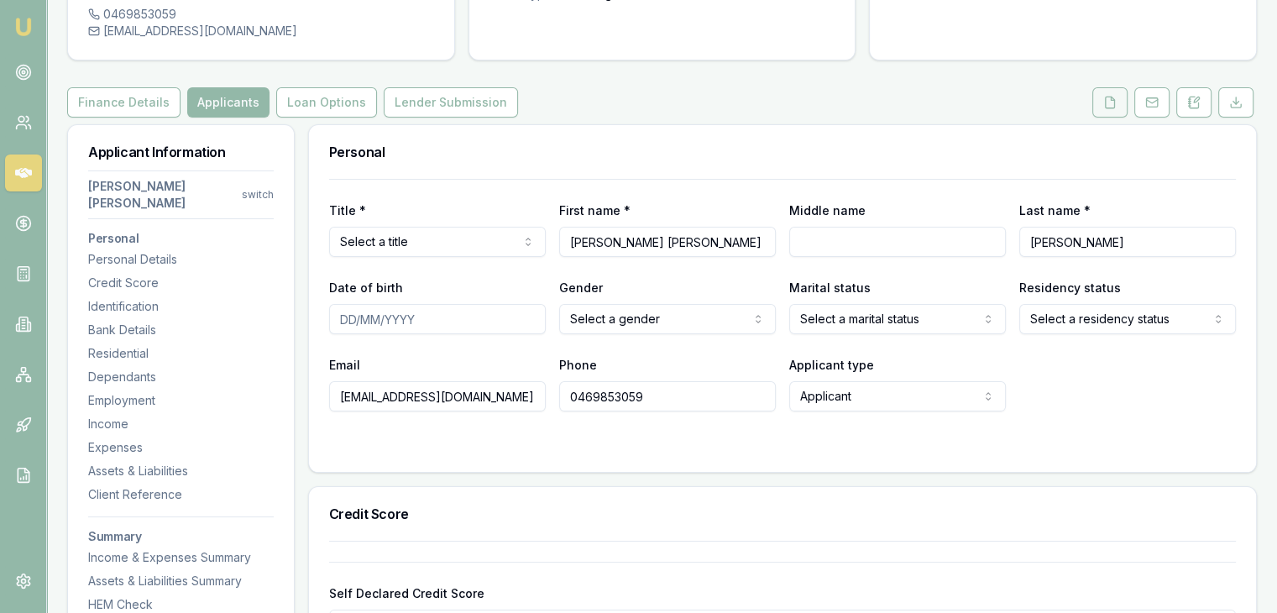
click at [1105, 96] on icon at bounding box center [1109, 102] width 13 height 13
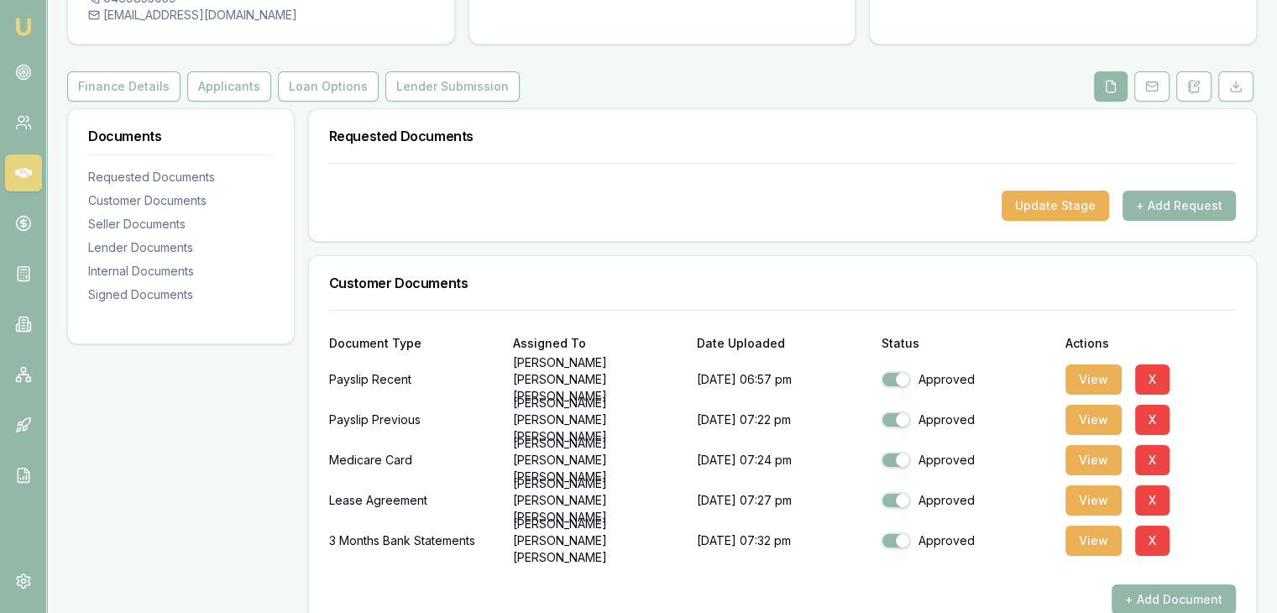
scroll to position [59, 0]
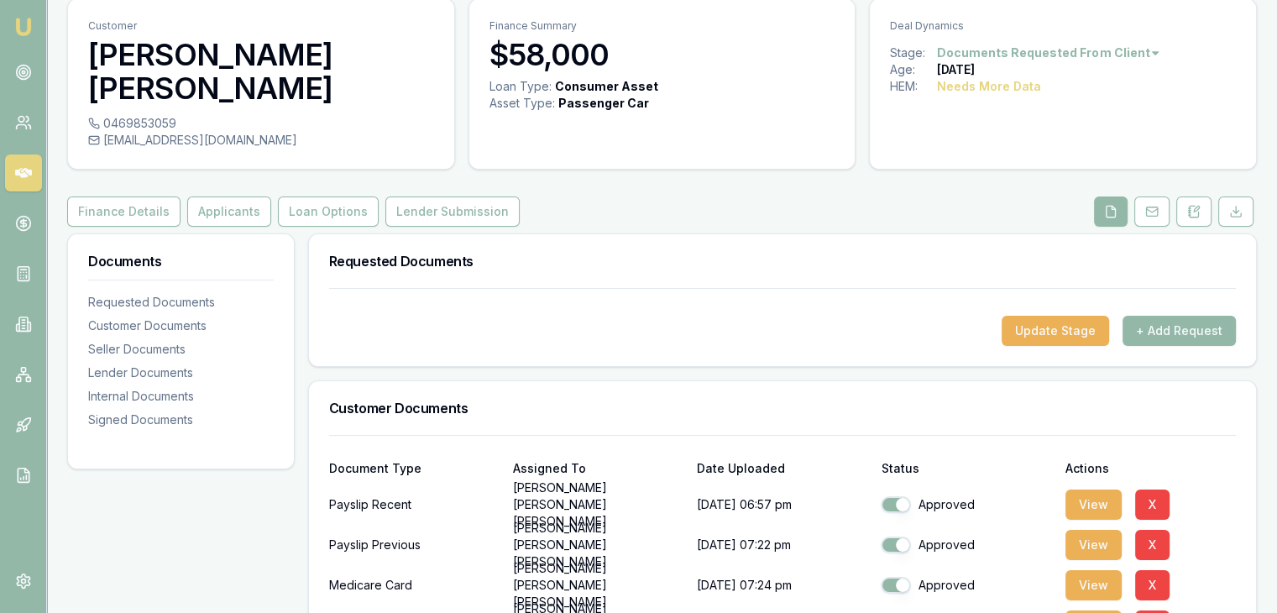
click at [17, 19] on img at bounding box center [23, 27] width 20 height 20
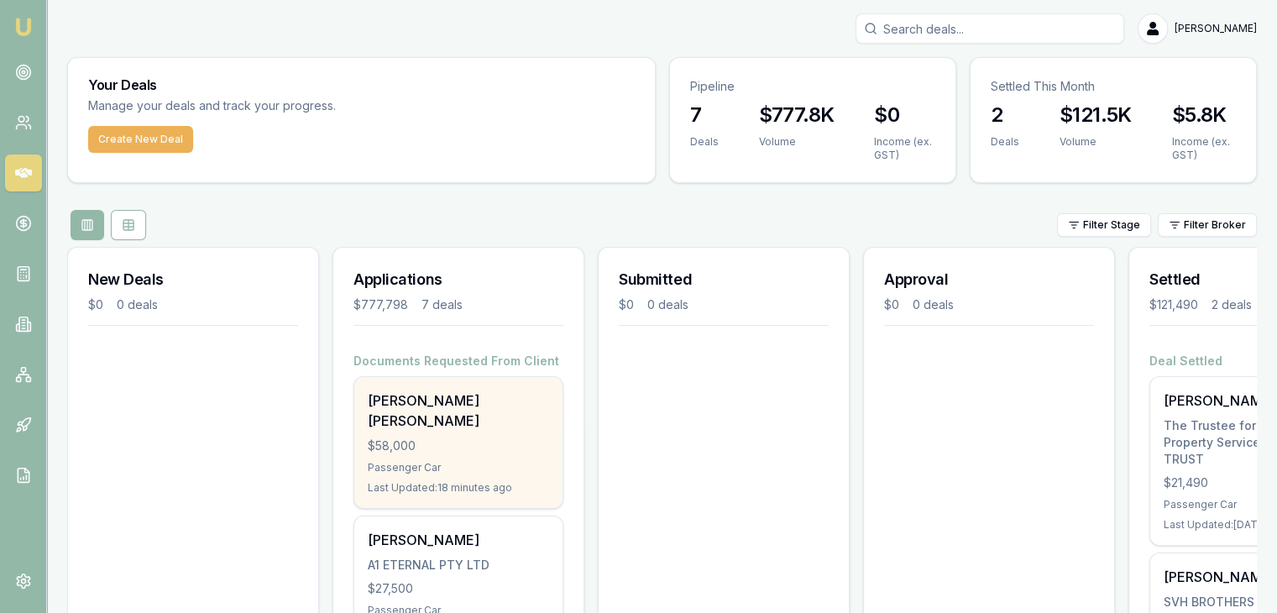
click at [447, 437] on div "$58,000" at bounding box center [458, 445] width 181 height 17
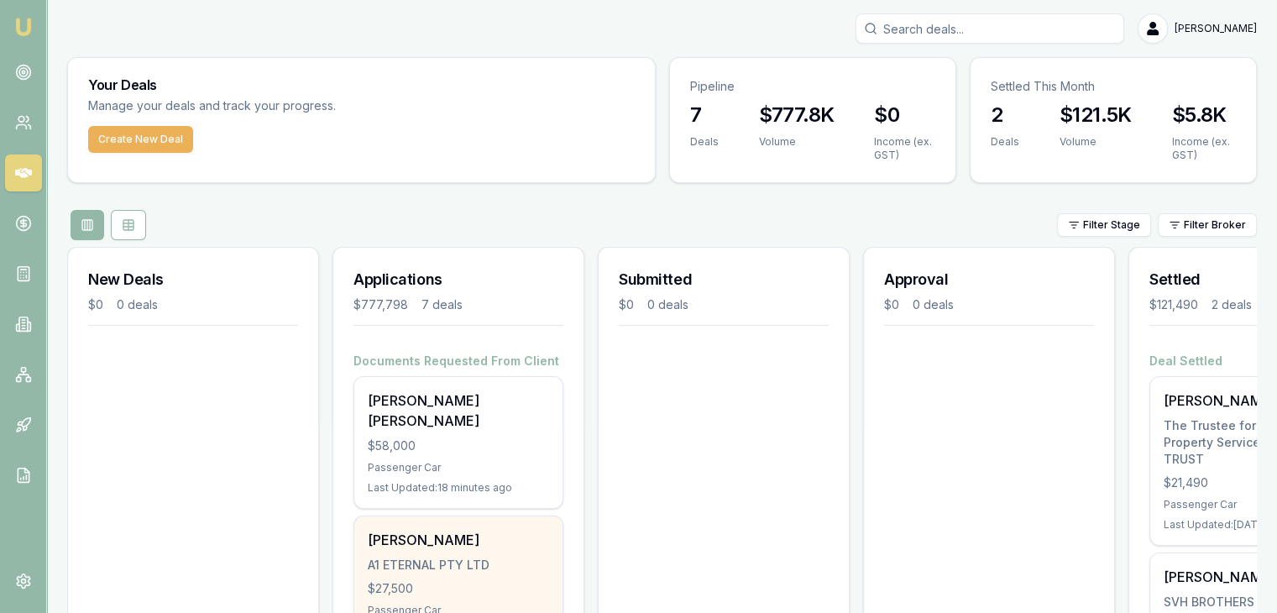
click at [400, 557] on div "A1 ETERNAL PTY LTD" at bounding box center [458, 565] width 181 height 17
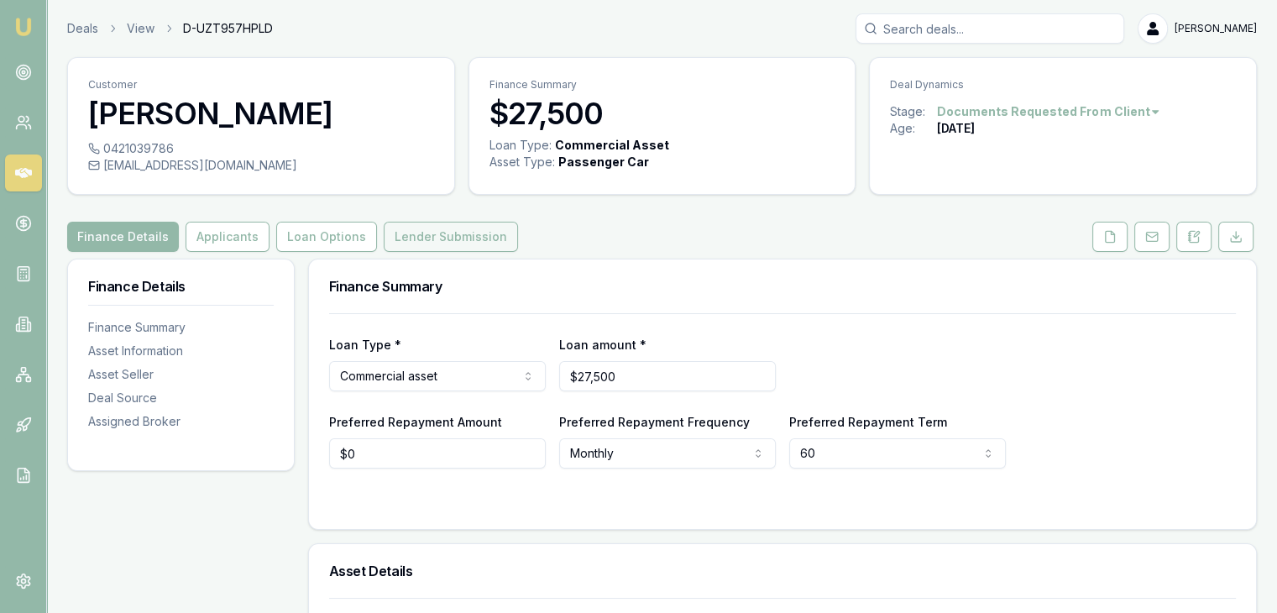
click at [447, 233] on button "Lender Submission" at bounding box center [451, 237] width 134 height 30
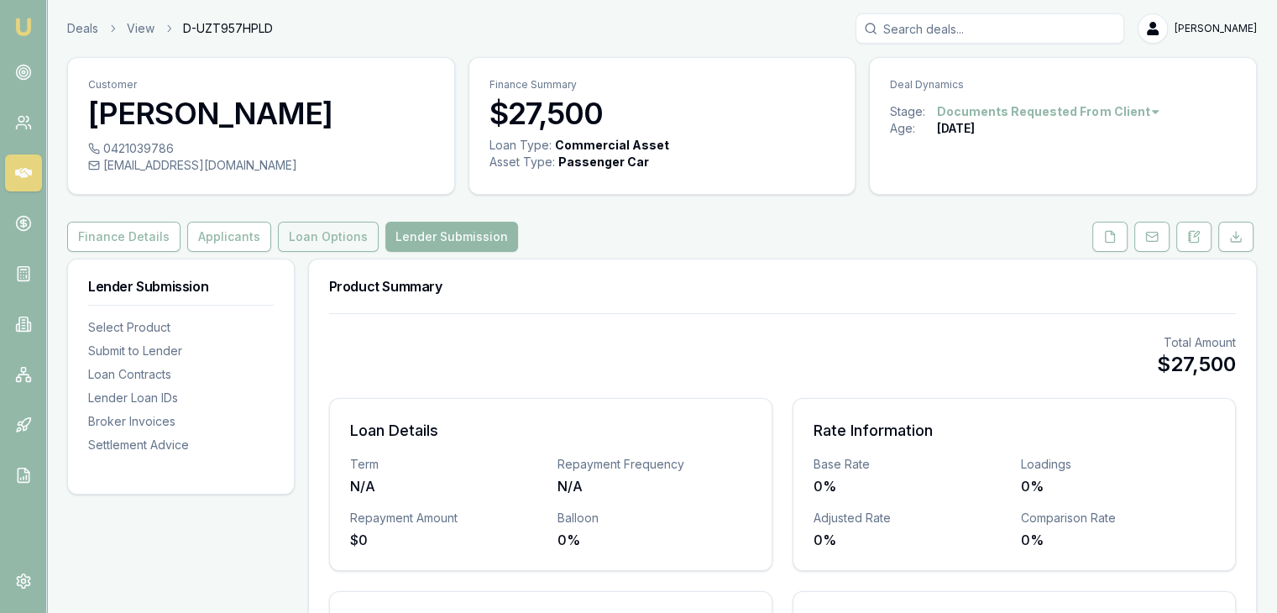
click at [311, 238] on button "Loan Options" at bounding box center [328, 237] width 101 height 30
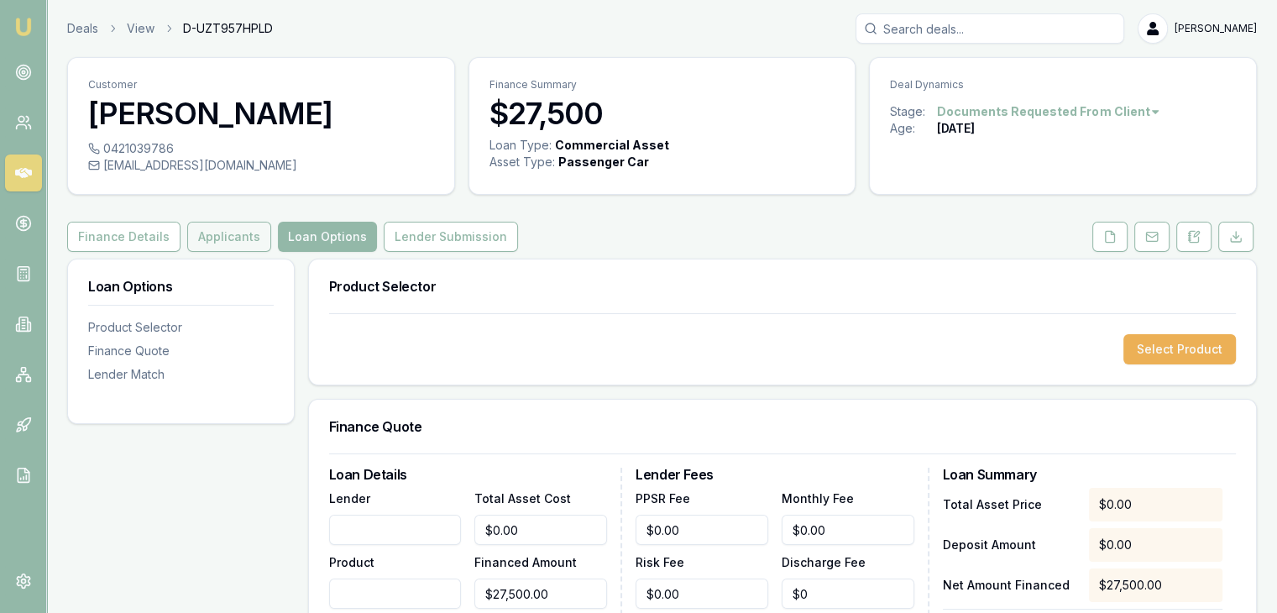
click at [205, 241] on button "Applicants" at bounding box center [229, 237] width 84 height 30
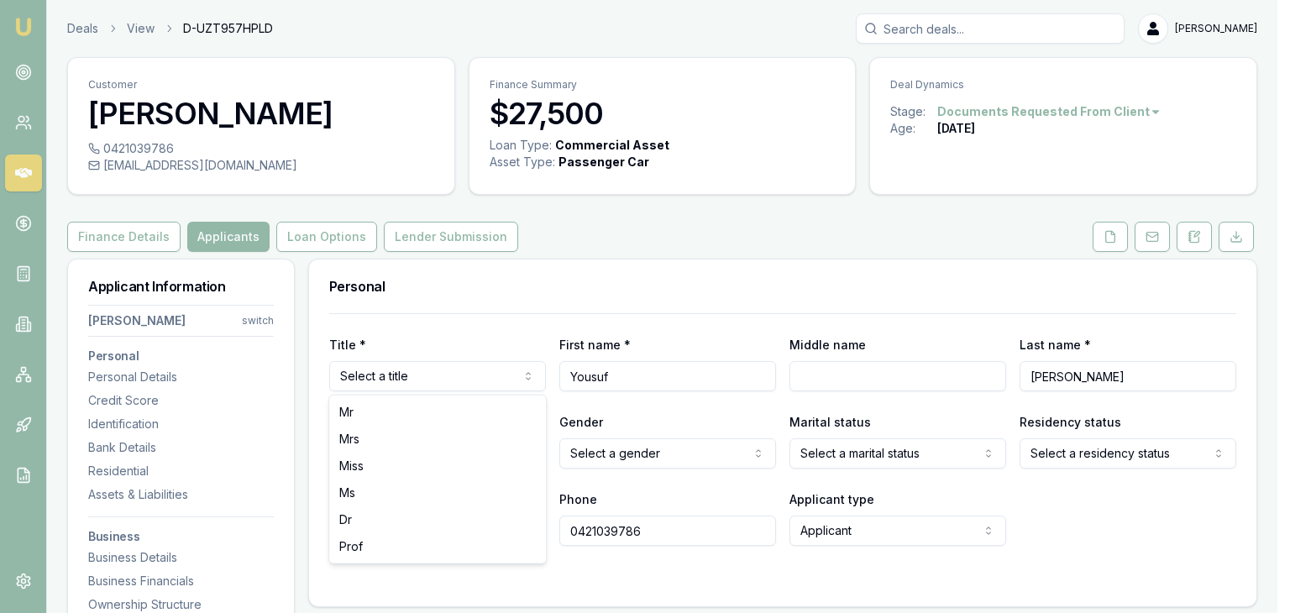
click at [400, 377] on html "Emu Broker Deals View D-UZT957HPLD [PERSON_NAME] Toggle Menu Customer [PERSON_N…" at bounding box center [645, 306] width 1290 height 613
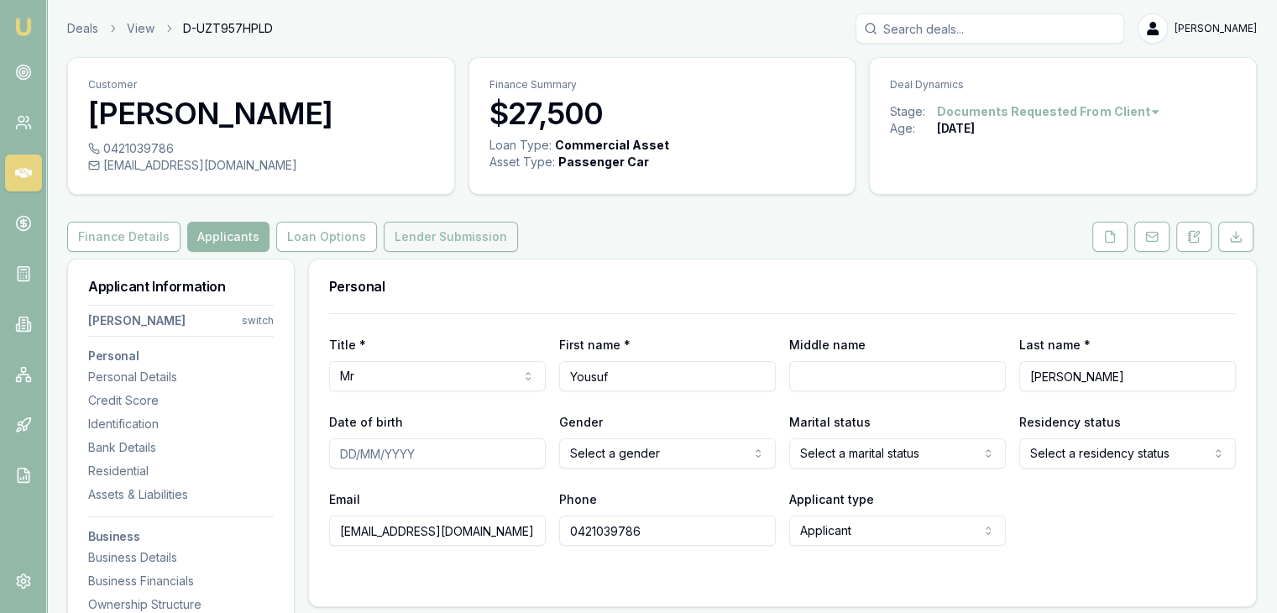
click at [457, 233] on button "Lender Submission" at bounding box center [451, 237] width 134 height 30
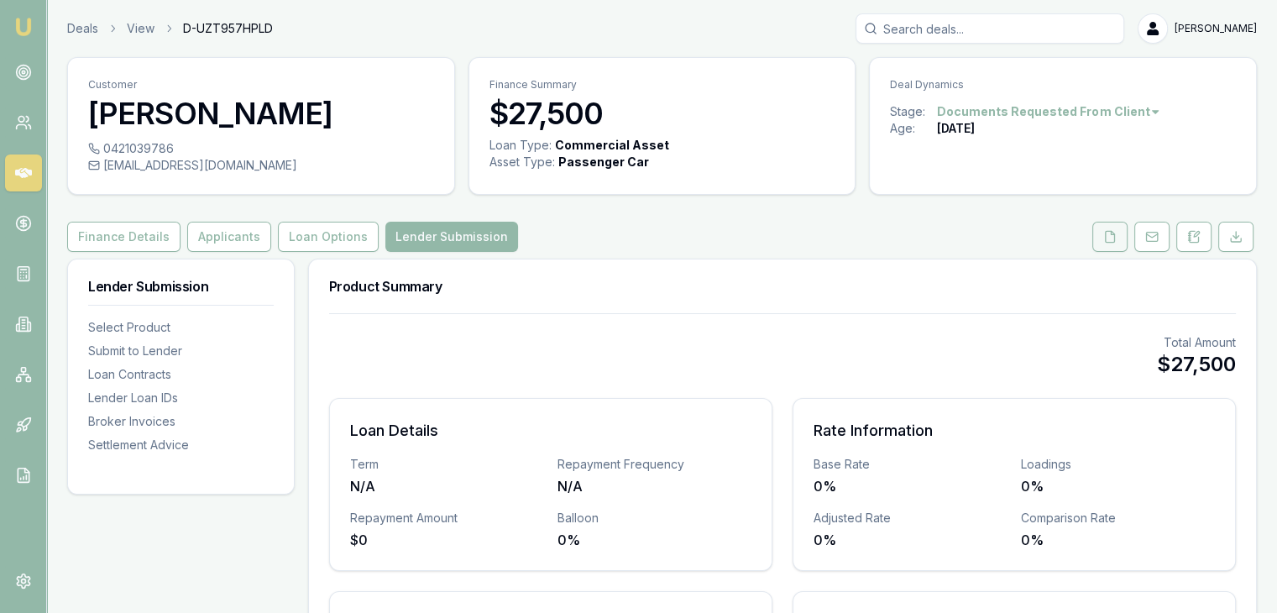
click at [1111, 231] on icon at bounding box center [1110, 236] width 9 height 11
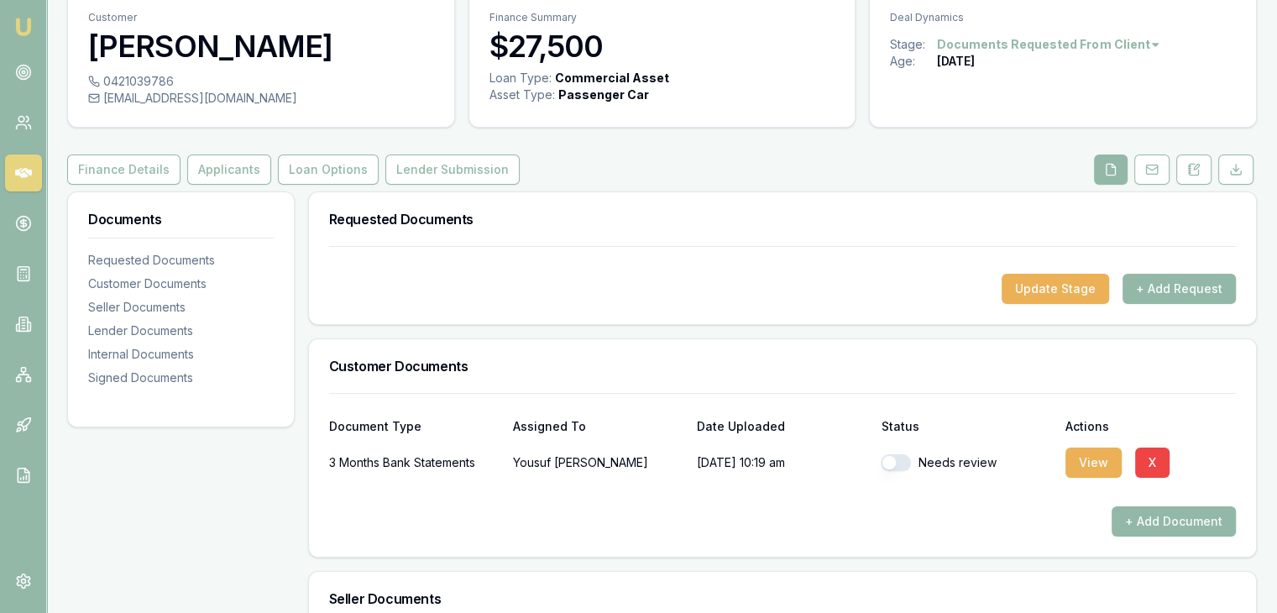
scroll to position [168, 0]
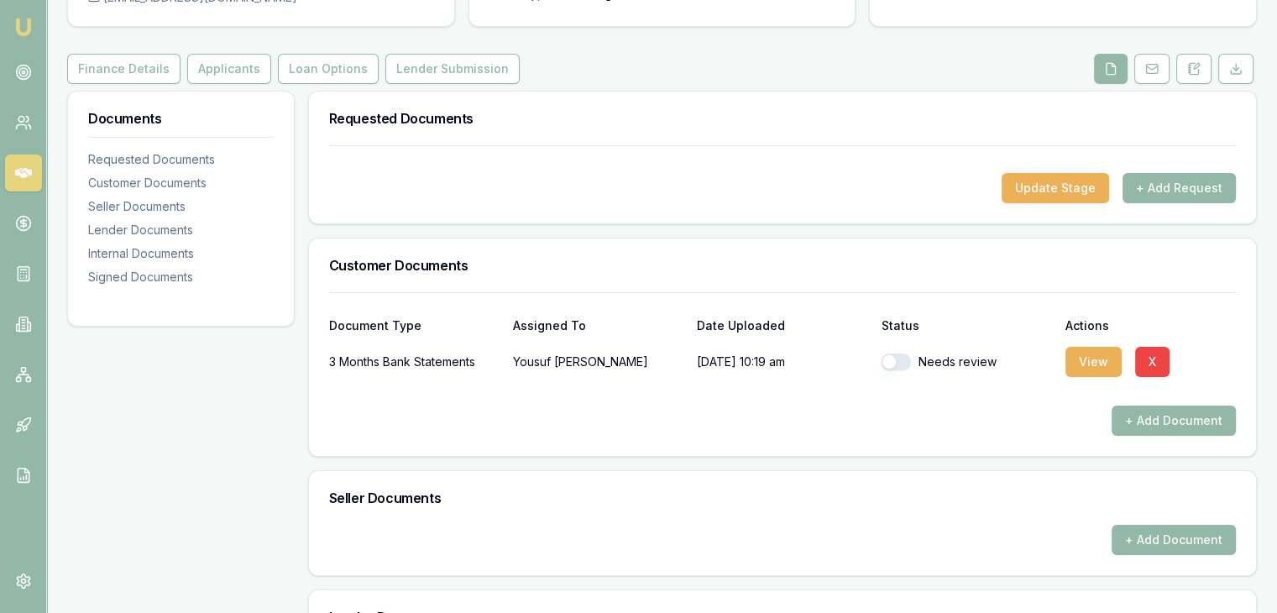
click at [890, 361] on button "button" at bounding box center [896, 361] width 30 height 17
checkbox input "true"
click at [1080, 358] on button "View" at bounding box center [1093, 362] width 56 height 30
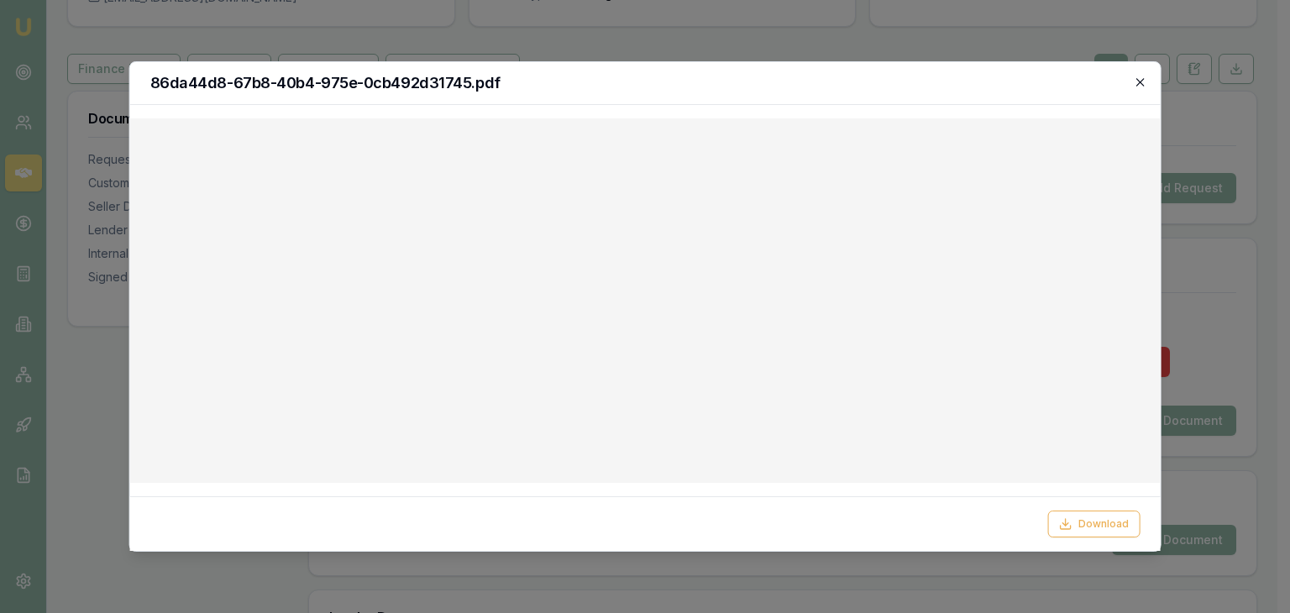
click at [1138, 76] on icon "button" at bounding box center [1139, 82] width 13 height 13
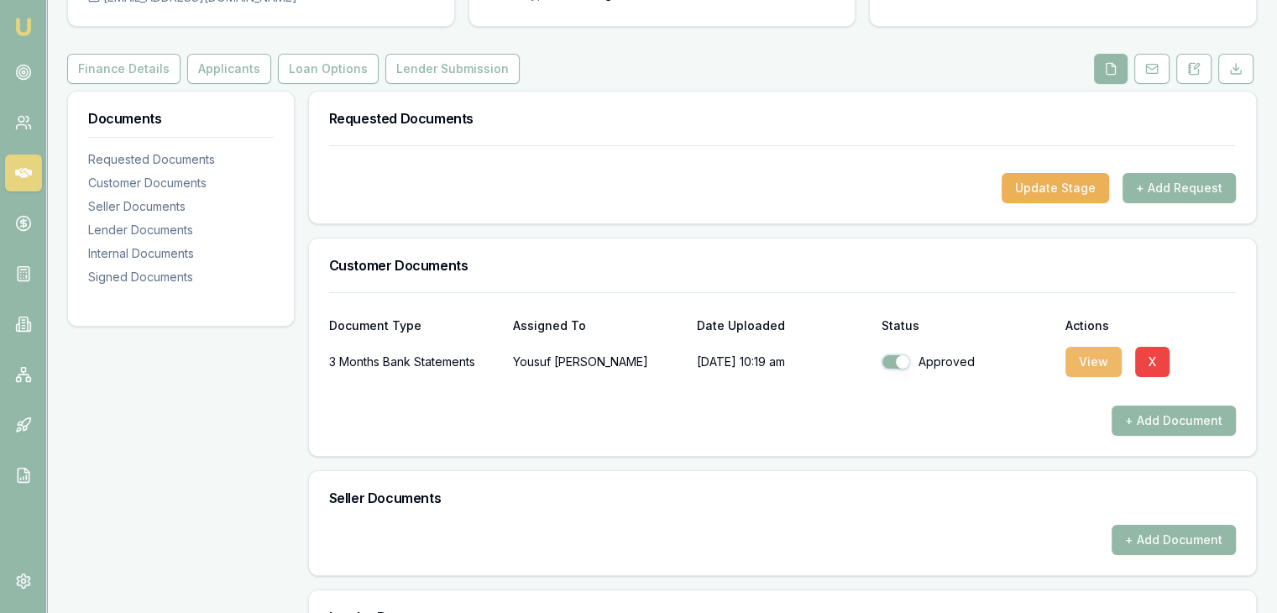
click at [1090, 363] on button "View" at bounding box center [1093, 362] width 56 height 30
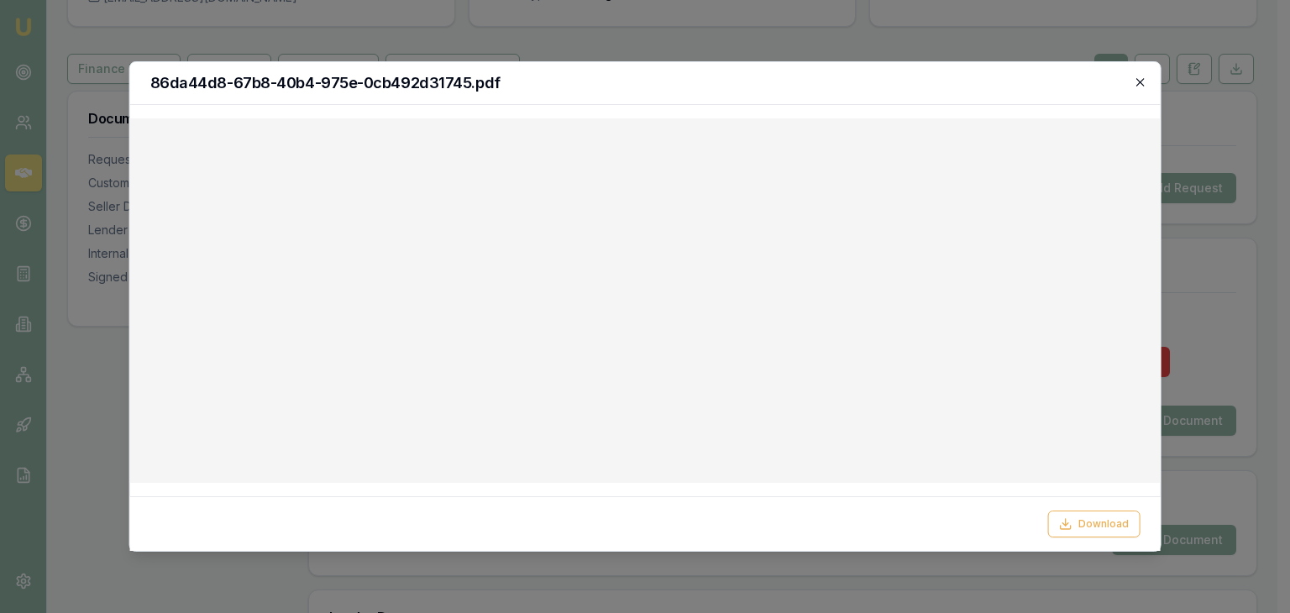
click at [1138, 83] on icon "button" at bounding box center [1140, 82] width 8 height 8
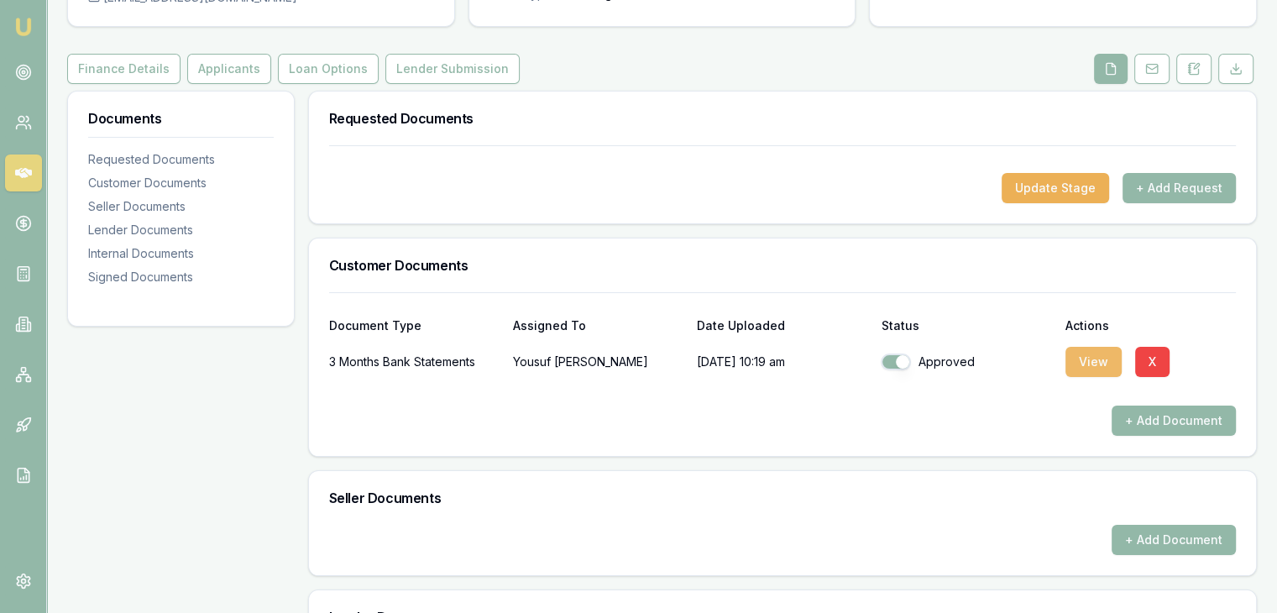
click at [1078, 360] on button "View" at bounding box center [1093, 362] width 56 height 30
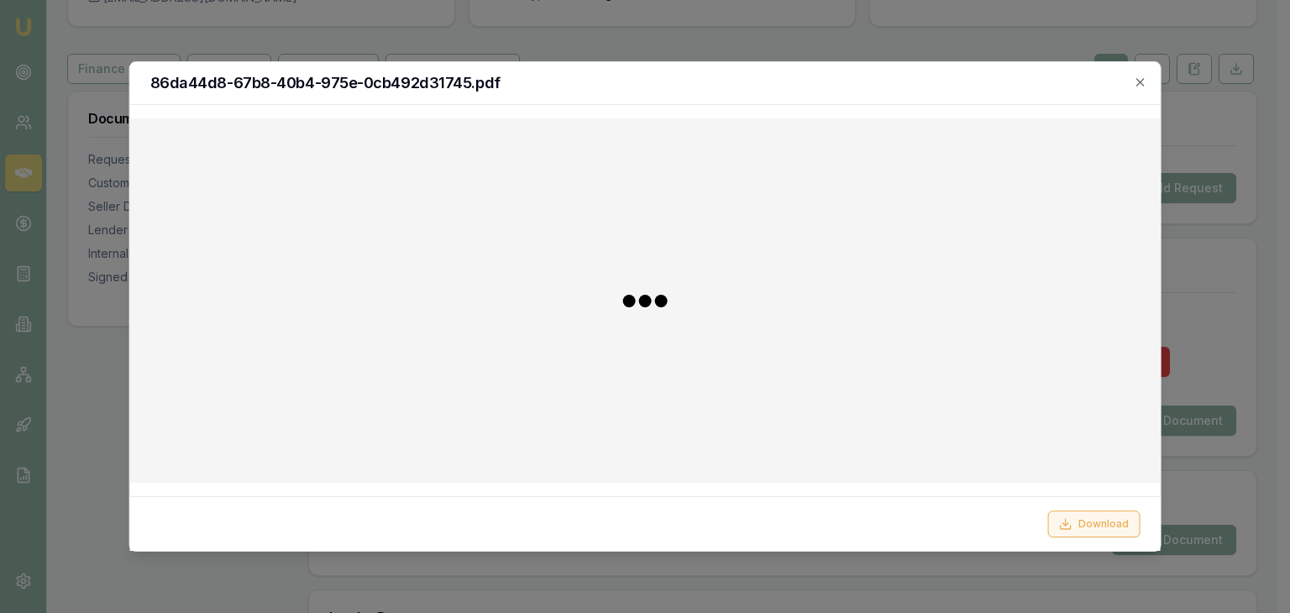
click at [1071, 523] on icon at bounding box center [1064, 523] width 13 height 13
click at [1136, 82] on icon "button" at bounding box center [1139, 82] width 13 height 13
